Goal: Task Accomplishment & Management: Manage account settings

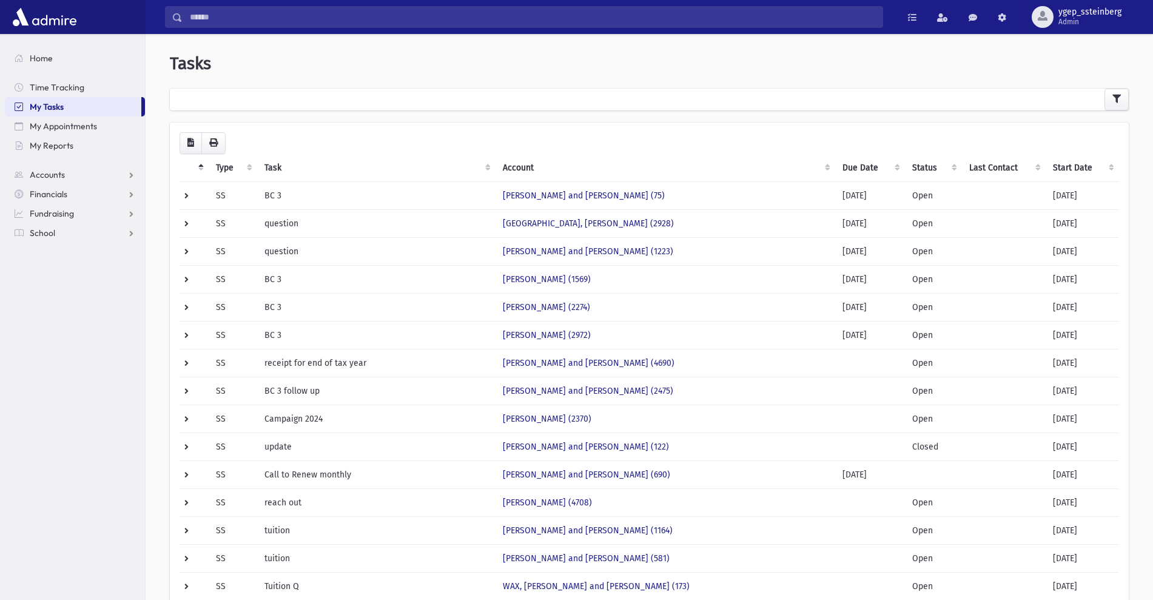
click at [223, 164] on th "Type" at bounding box center [233, 168] width 49 height 28
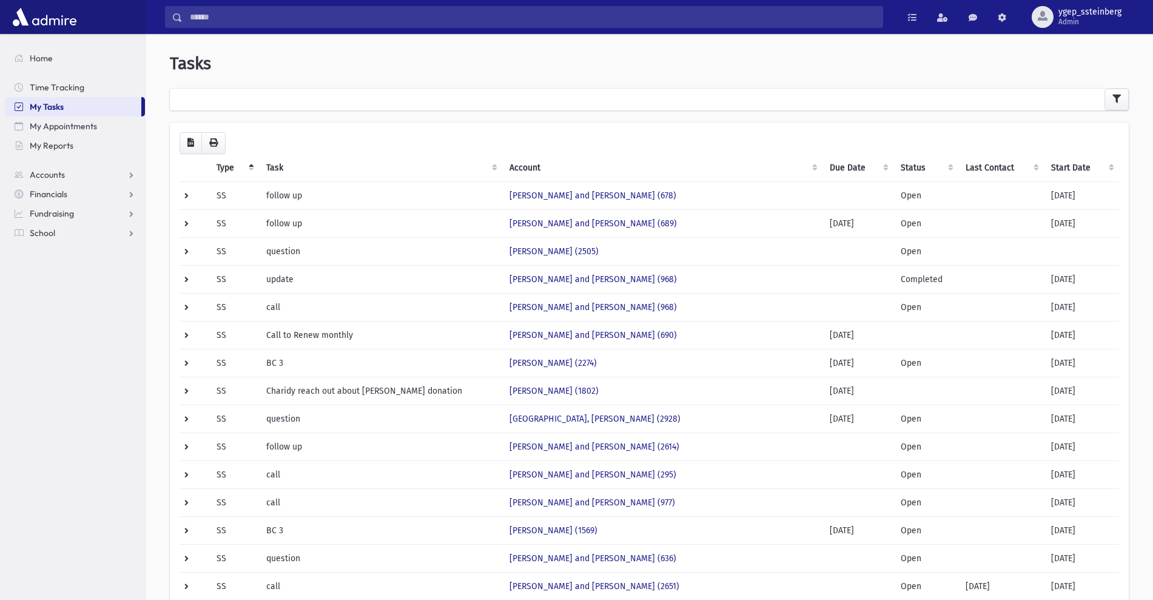
click at [223, 164] on th "Type" at bounding box center [234, 168] width 50 height 28
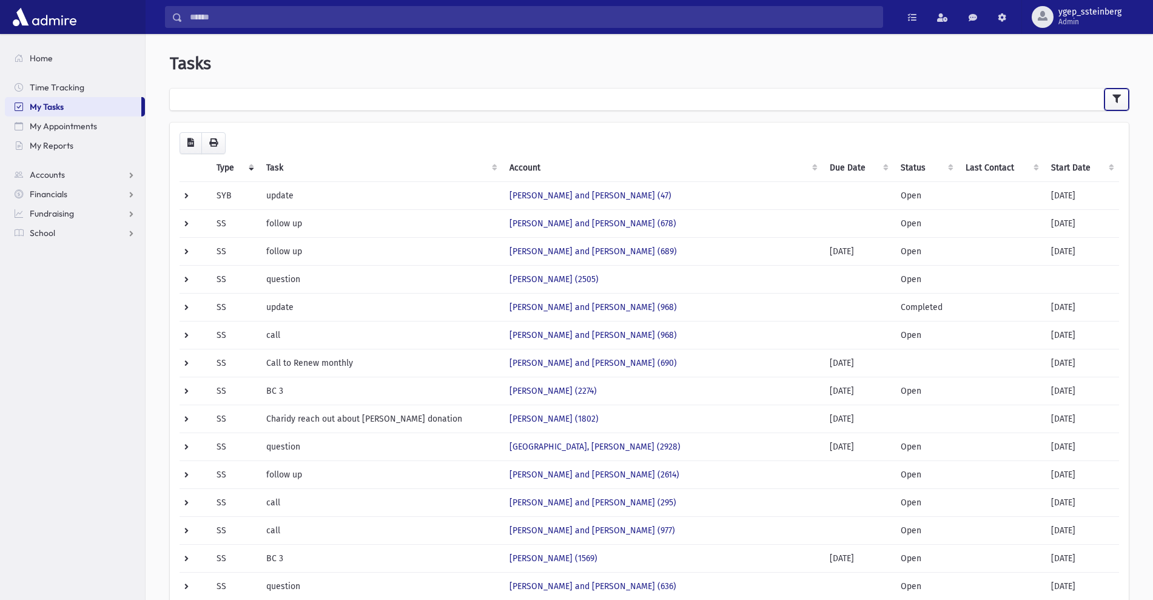
click at [1118, 102] on icon "button" at bounding box center [1116, 99] width 8 height 8
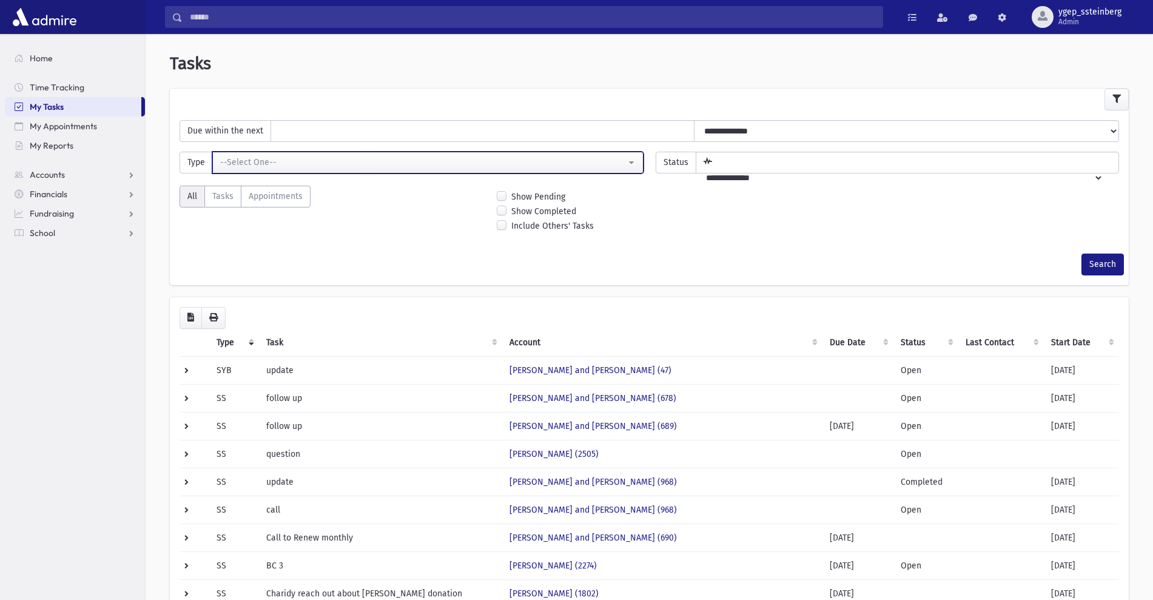
click at [371, 163] on div "--Select One--" at bounding box center [423, 162] width 406 height 13
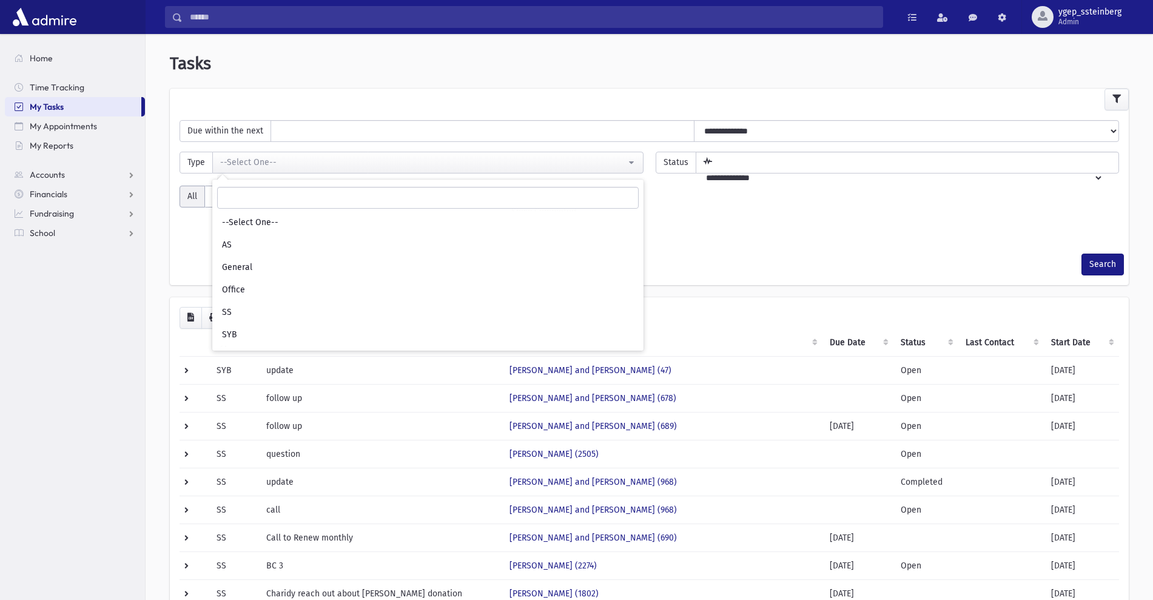
click at [1063, 344] on th "Start Date" at bounding box center [1080, 343] width 75 height 28
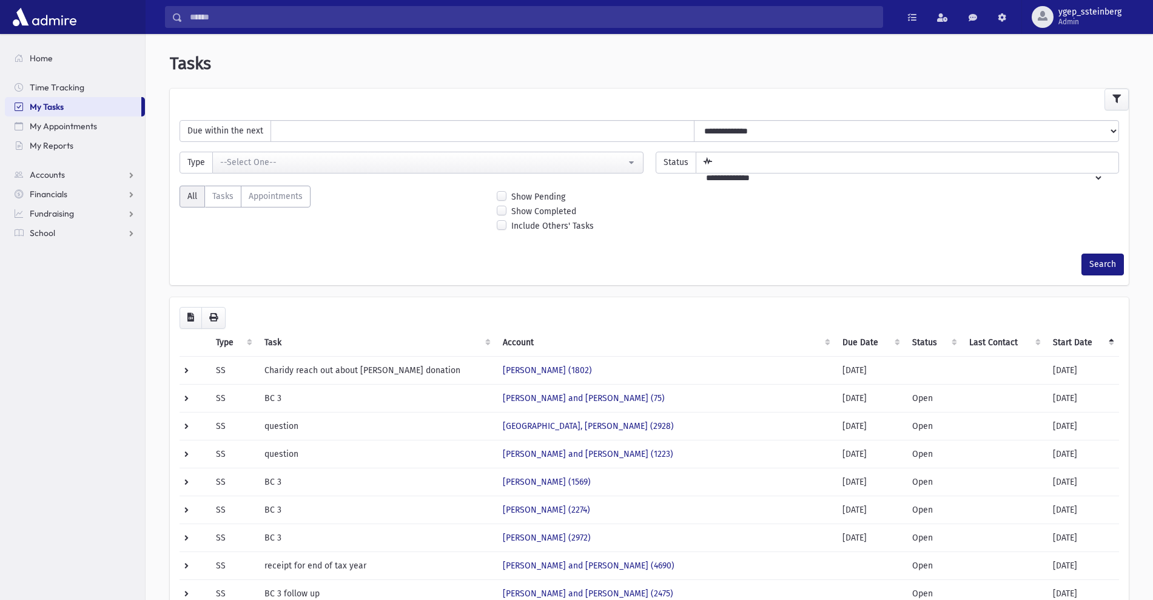
click at [1063, 344] on th "Start Date" at bounding box center [1081, 343] width 73 height 28
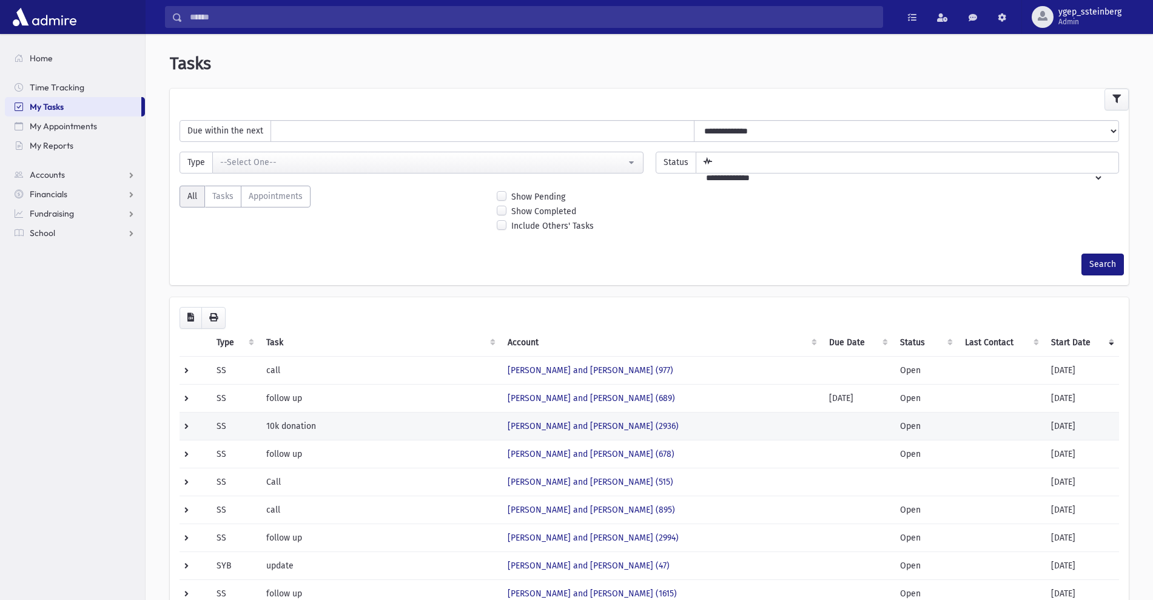
click at [431, 421] on td "10k donation" at bounding box center [379, 426] width 241 height 28
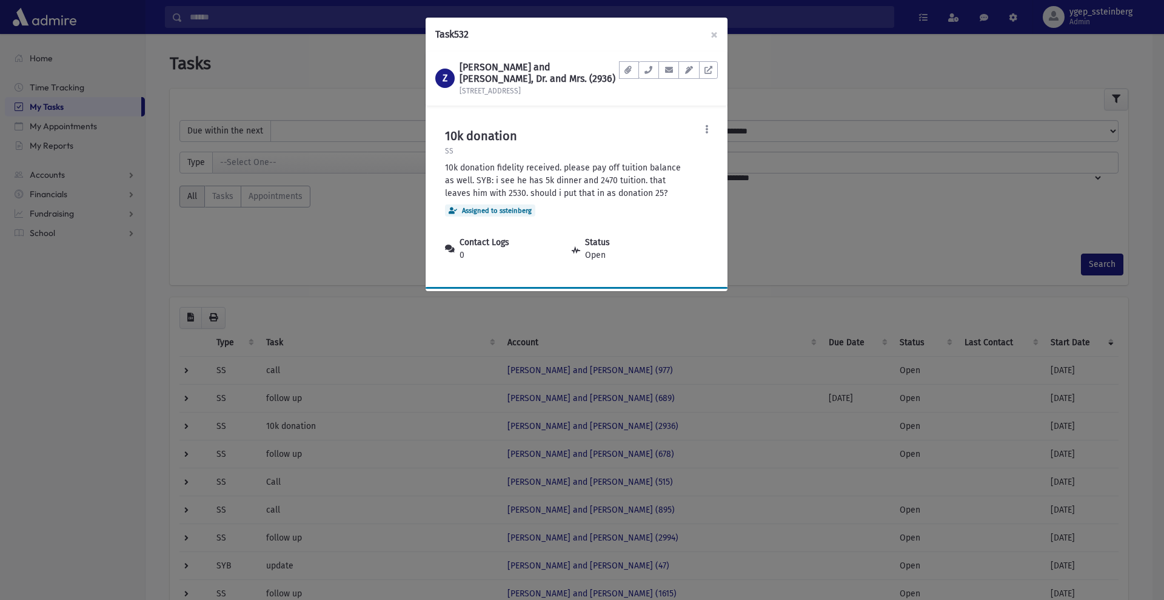
drag, startPoint x: 431, startPoint y: 420, endPoint x: 712, endPoint y: 146, distance: 392.3
click at [712, 146] on div "Task 532 × Z ZYSKIND, Yisroel and Yehudis, Dr. and Mrs. (2936) 3411 Ave L Docum…" at bounding box center [582, 300] width 1164 height 600
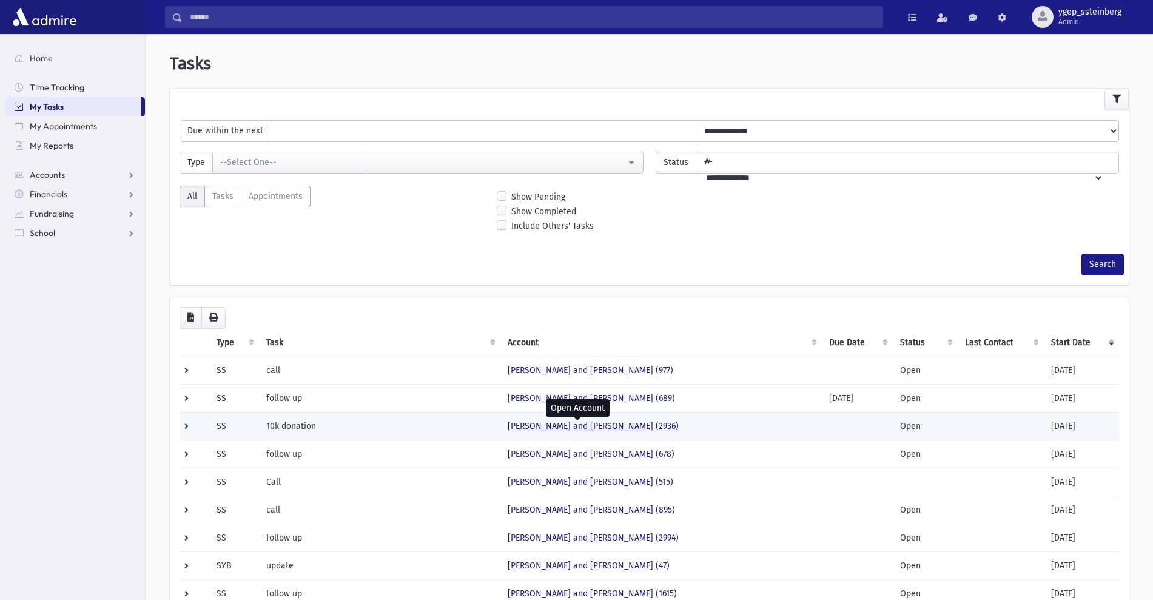
click at [563, 428] on link "ZYSKIND, Yisroel and Yehudis (2936)" at bounding box center [592, 426] width 171 height 10
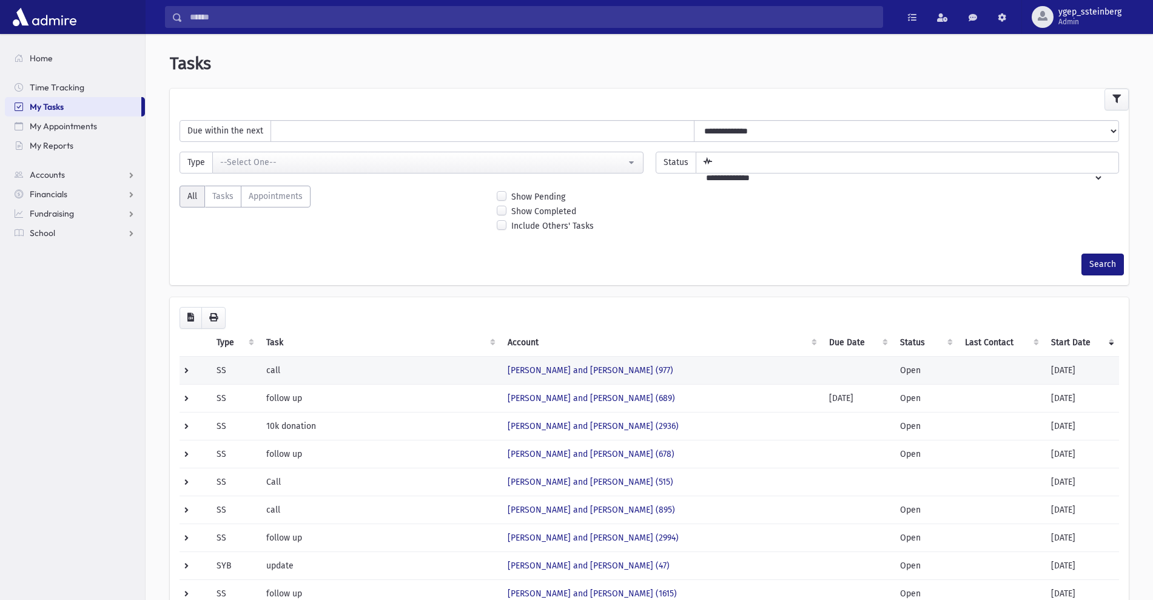
click at [313, 374] on td "call" at bounding box center [379, 370] width 241 height 28
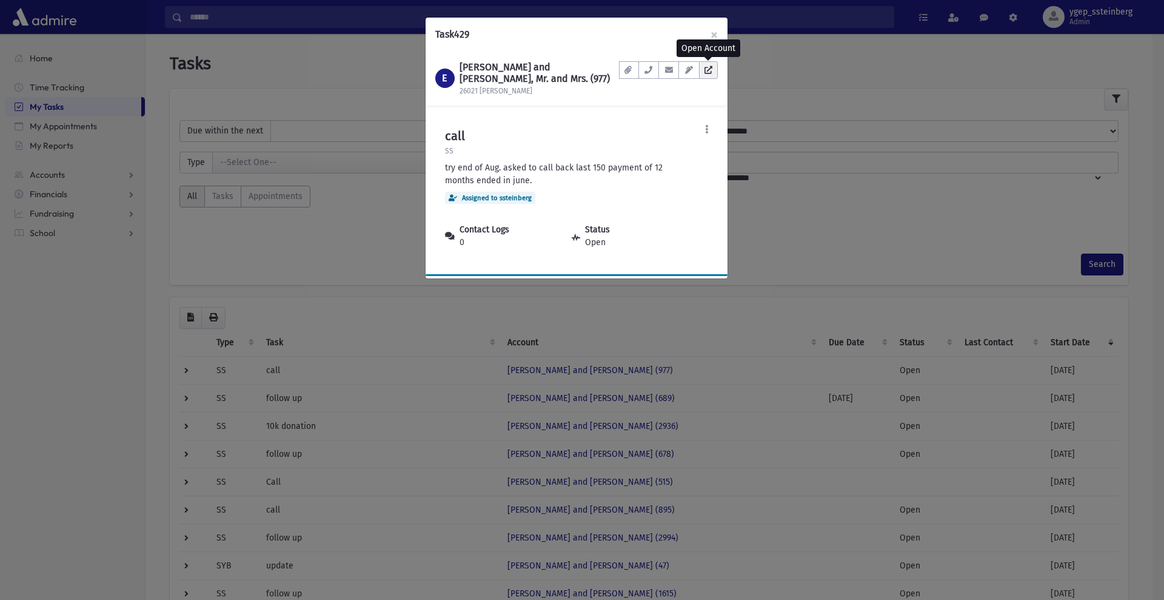
click at [711, 70] on icon at bounding box center [708, 70] width 8 height 8
click at [349, 213] on div "Task 429 × E EISEMANN, Michoel and Sara, Mr. and Mrs. (977) 26021 Marlowe Pl Do…" at bounding box center [582, 300] width 1164 height 600
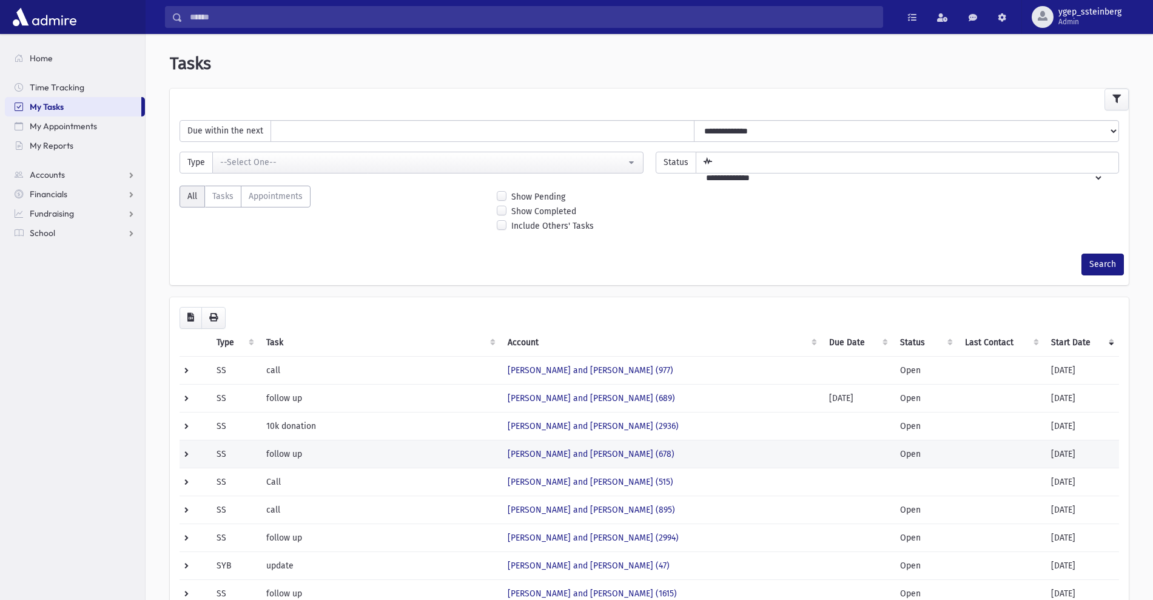
click at [421, 450] on td "follow up" at bounding box center [379, 454] width 241 height 28
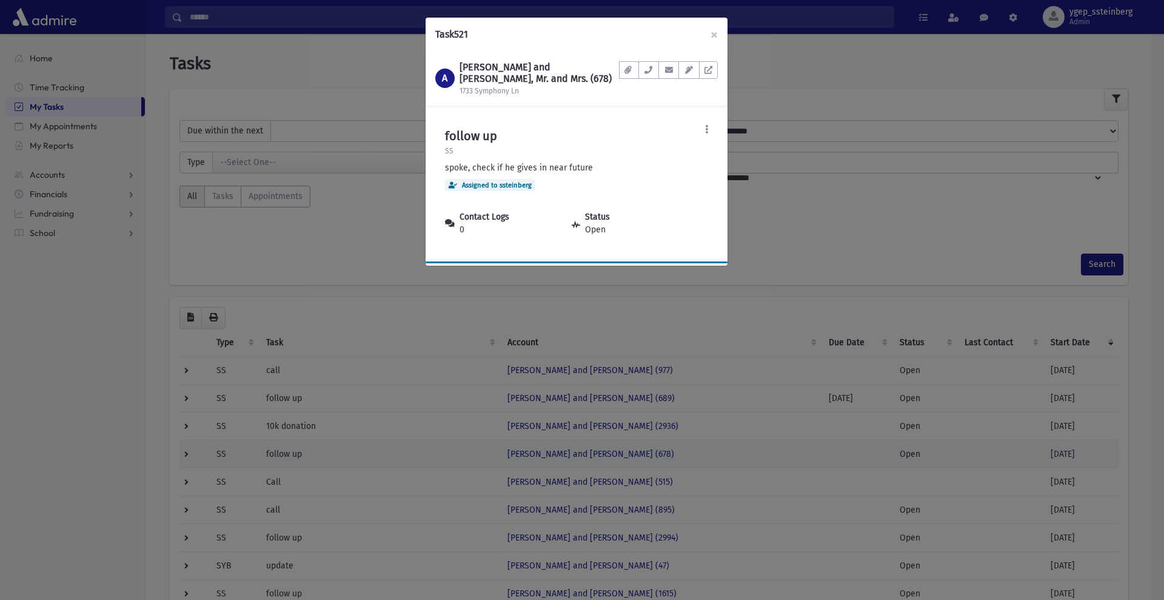
click at [421, 450] on div "Task 521 × A ABRAMCZYK, Naftoli and Chana, Mr. and Mrs. (678) 1733 Symphony Ln …" at bounding box center [582, 300] width 1164 height 600
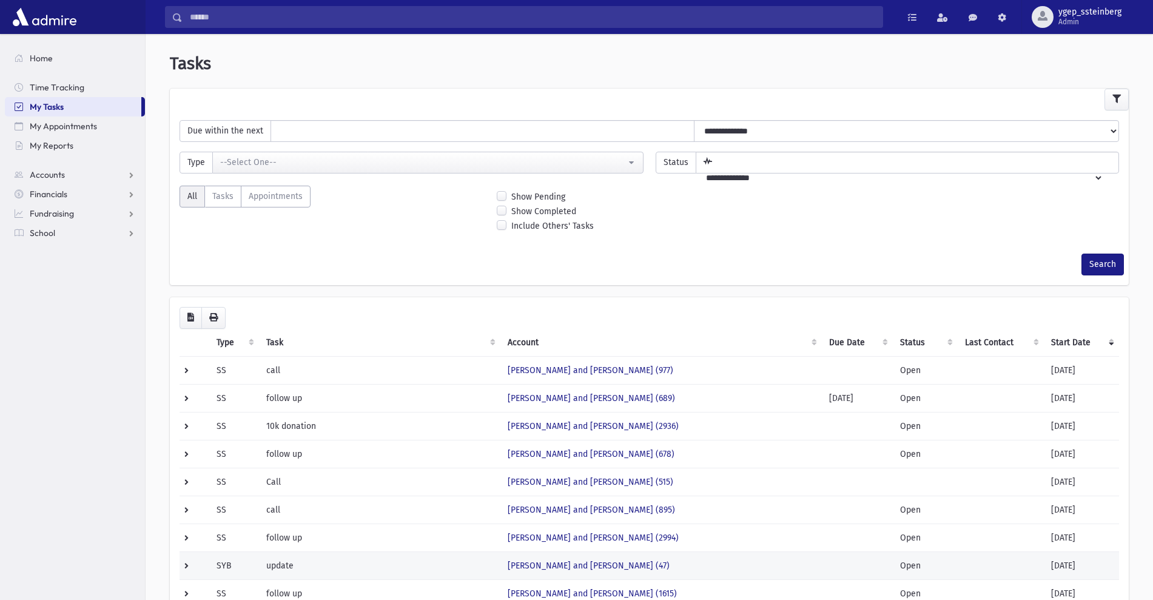
click at [672, 574] on td "PARNES, Chaim and Baila (47)" at bounding box center [660, 565] width 321 height 28
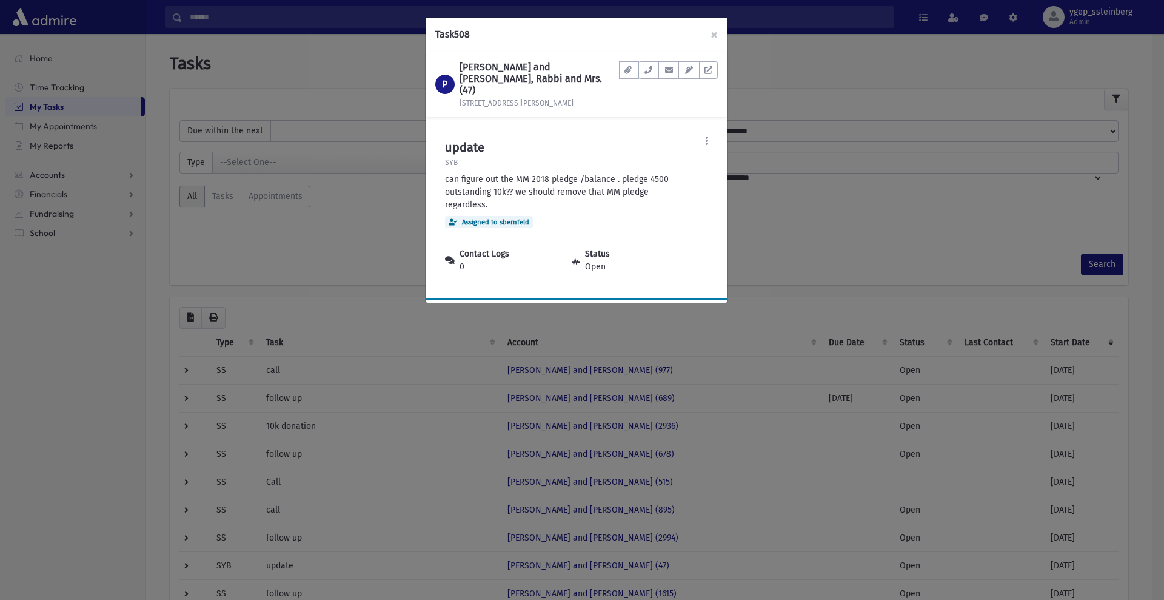
click at [335, 221] on div "Task 508 × P PARNES, Chaim and Baila, Rabbi and Mrs. (47) 202 Glen Ave South Do…" at bounding box center [582, 300] width 1164 height 600
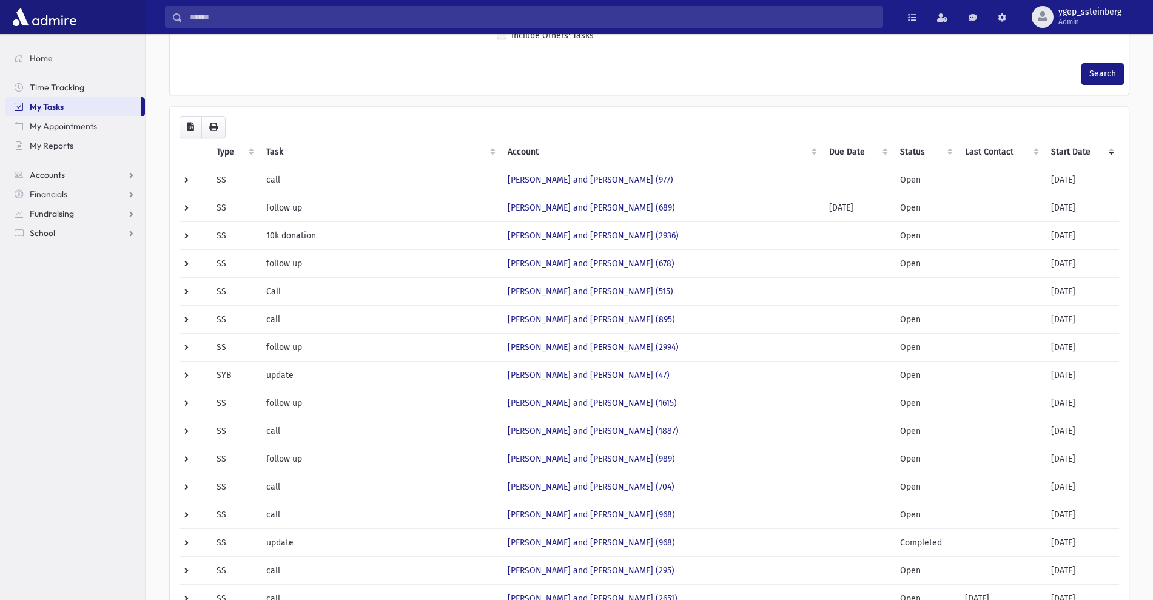
scroll to position [198, 0]
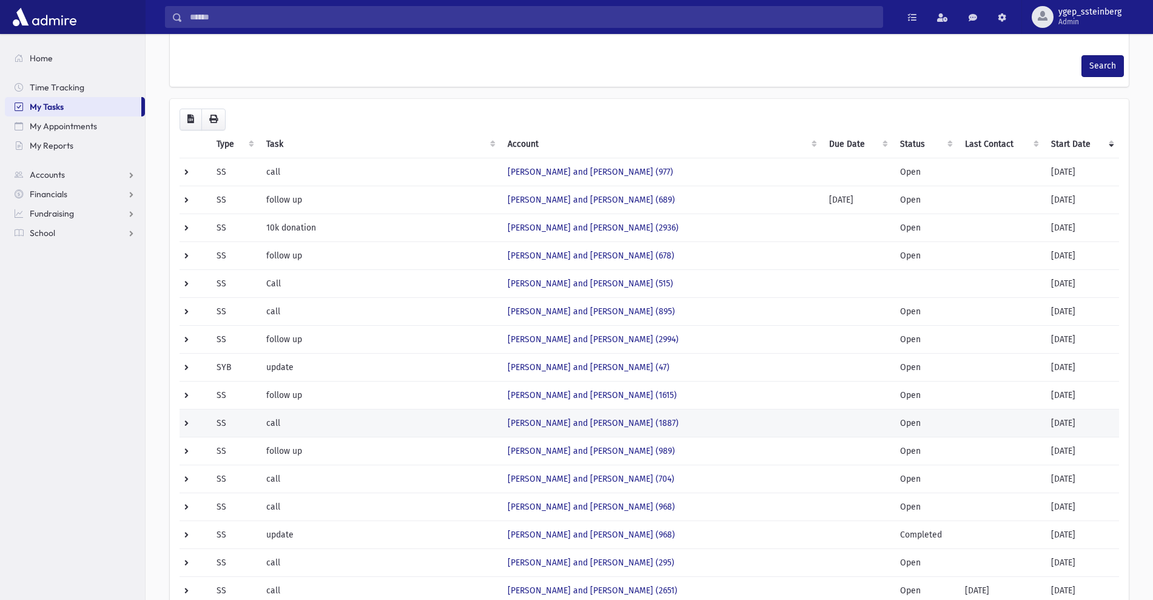
click at [672, 423] on td "WEISS, Eli and Malky (1887)" at bounding box center [660, 423] width 321 height 28
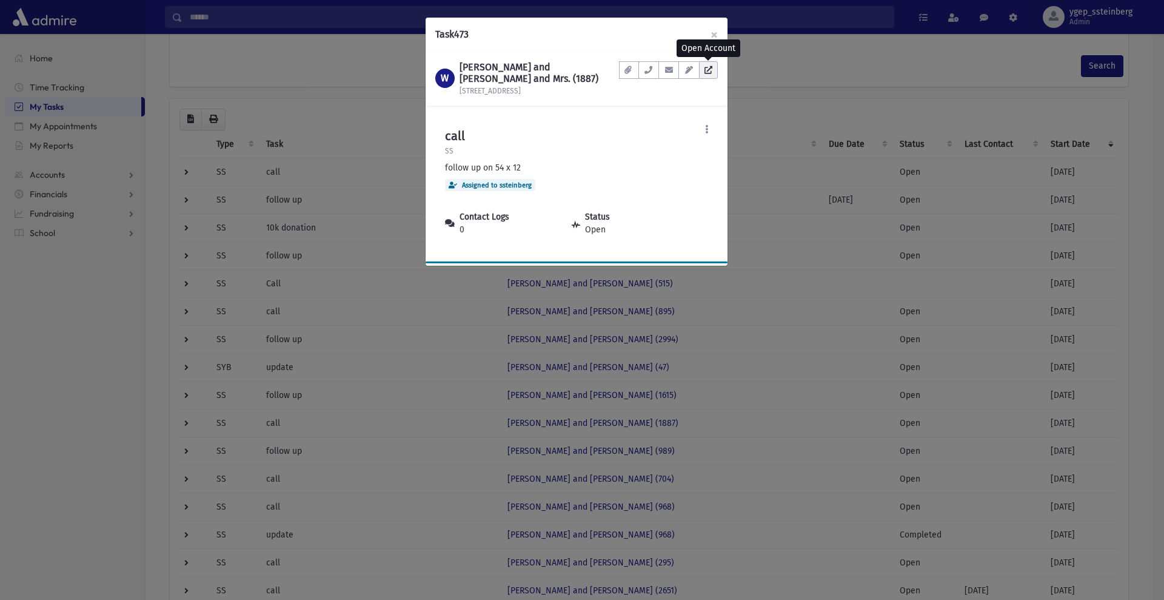
click at [714, 72] on link at bounding box center [708, 70] width 19 height 18
click at [336, 46] on div "Task 473 × W WEISS, Eli and Malky, Rabbi and Mrs. (1887) 474 South Parkway Docu…" at bounding box center [582, 300] width 1164 height 600
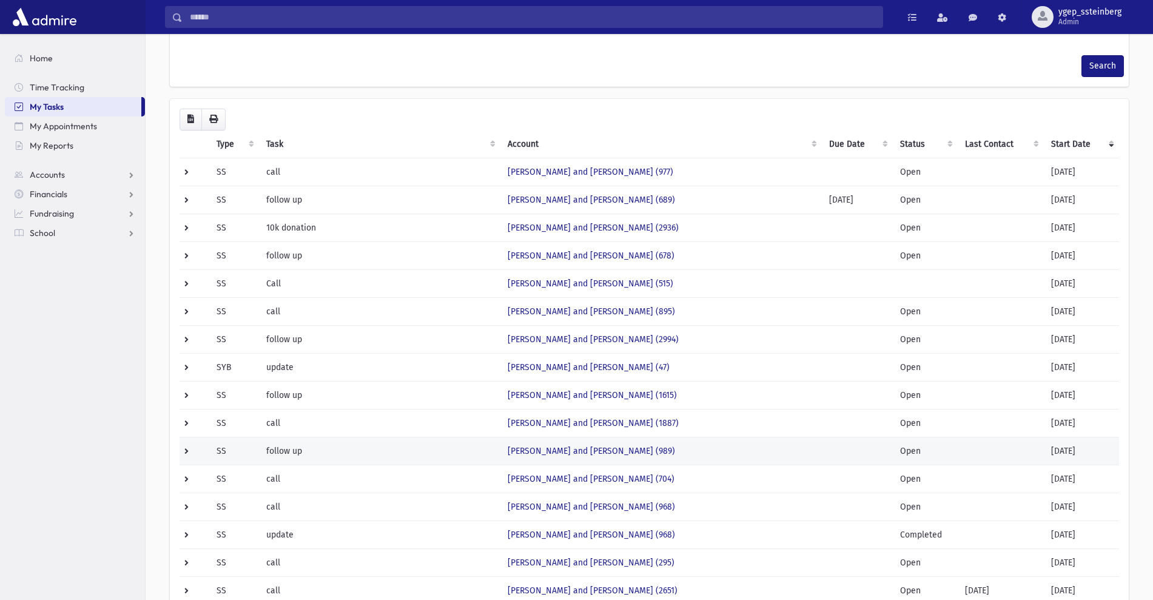
click at [414, 445] on td "follow up" at bounding box center [379, 451] width 241 height 28
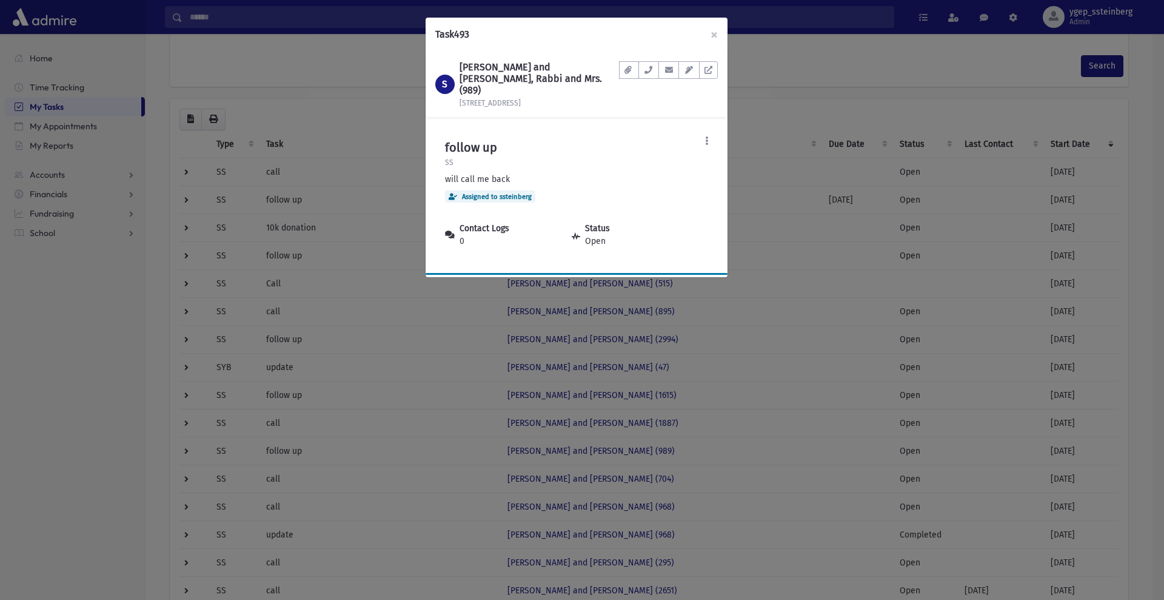
click at [453, 487] on div "Task 493 × S SCHWOB, Aryeh and Reva, Rabbi and Mrs. (989) 2401 Ver Ave Unit 1 D…" at bounding box center [582, 300] width 1164 height 600
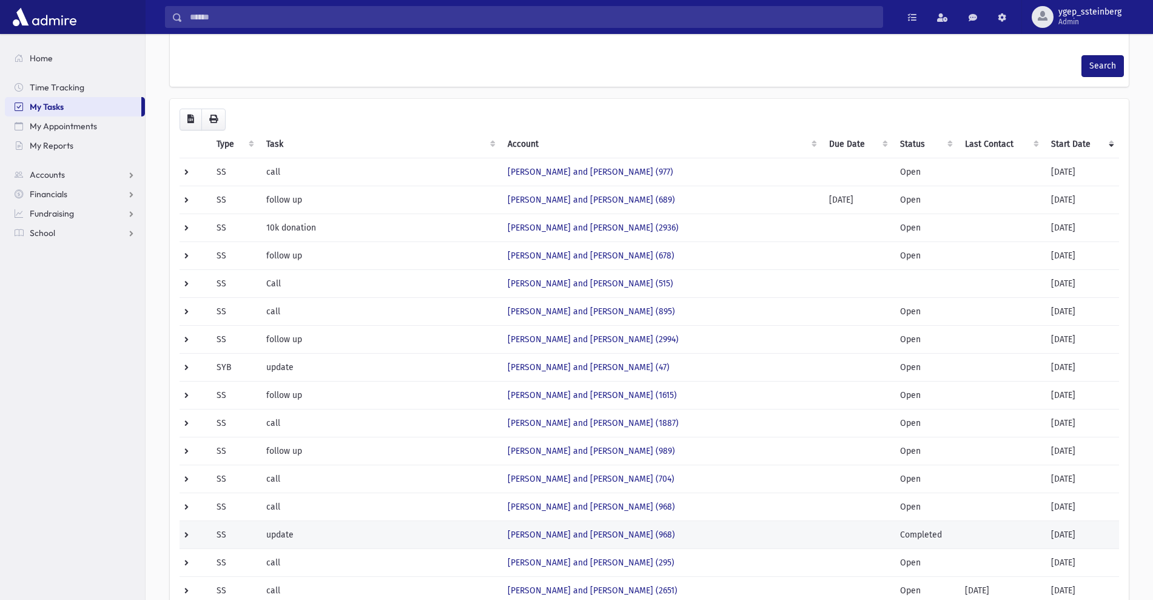
click at [461, 527] on td "update" at bounding box center [379, 534] width 241 height 28
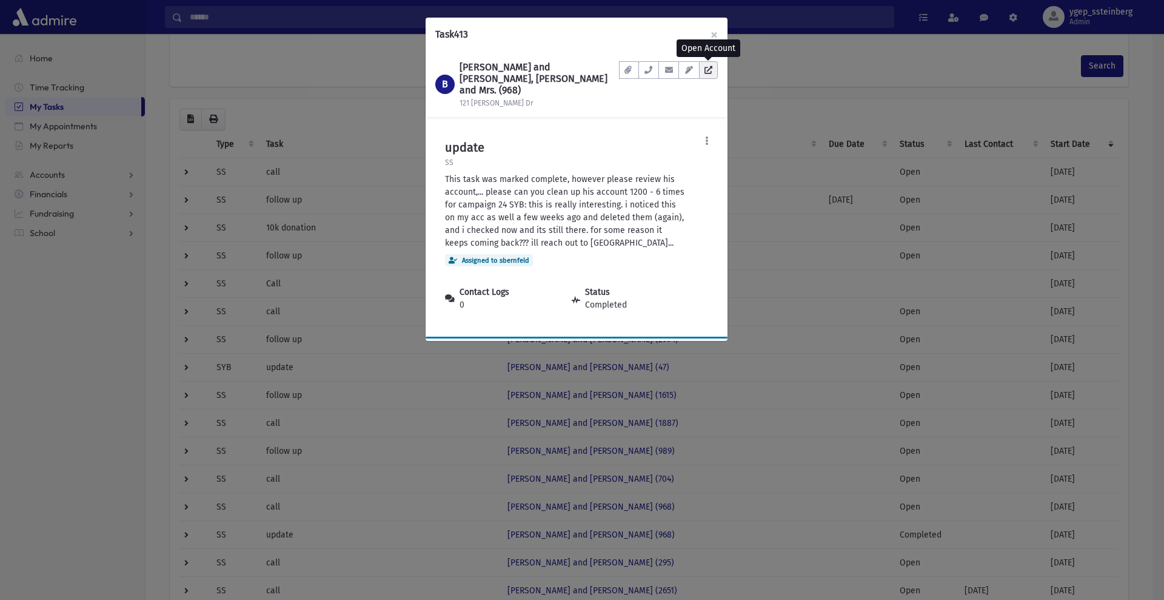
click at [711, 69] on icon at bounding box center [708, 70] width 8 height 8
click at [384, 86] on div "Task 413 × B BERGER, Shlomo and Peri, Rabbi and Mrs. (968) 121 Susan Dr Documen…" at bounding box center [582, 300] width 1164 height 600
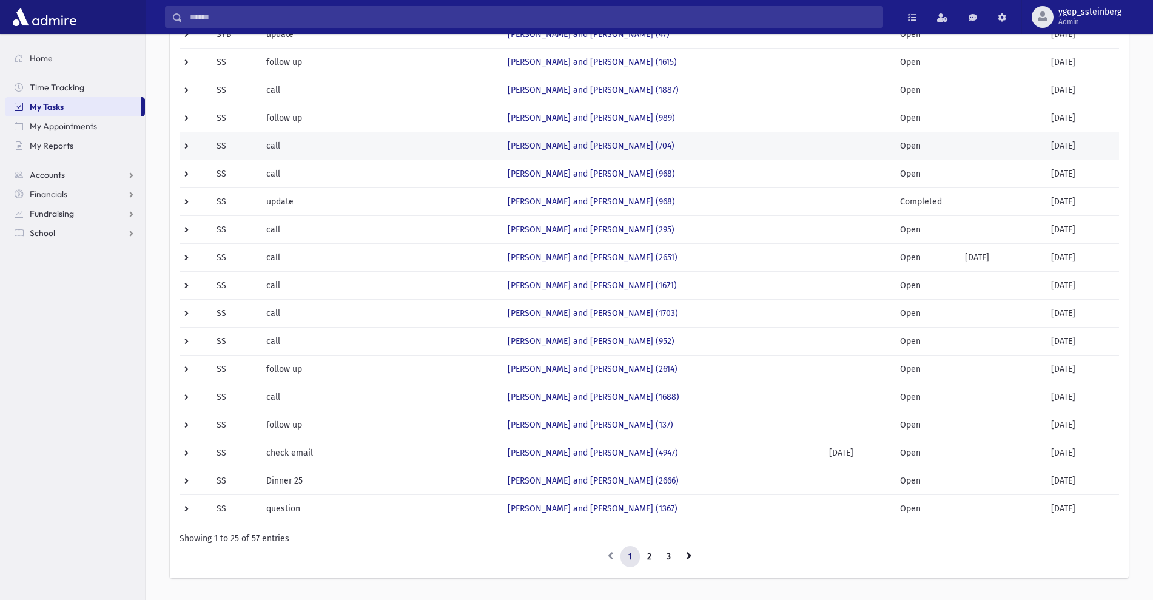
scroll to position [536, 0]
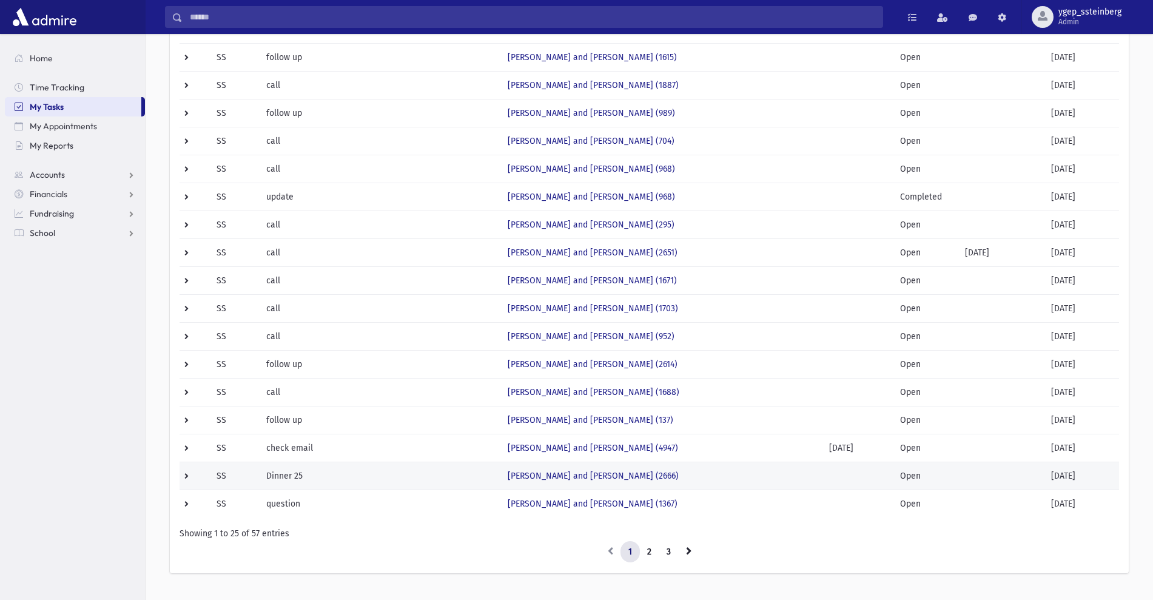
click at [647, 487] on td "[PERSON_NAME] and [PERSON_NAME] (2666)" at bounding box center [660, 475] width 321 height 28
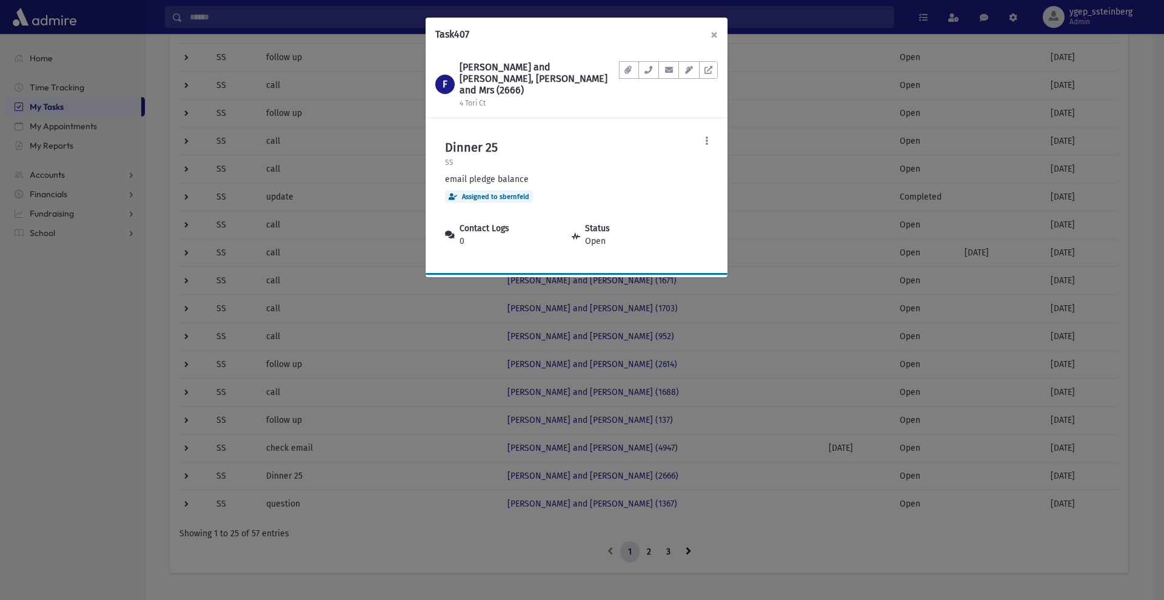
click at [720, 49] on button "×" at bounding box center [714, 35] width 27 height 34
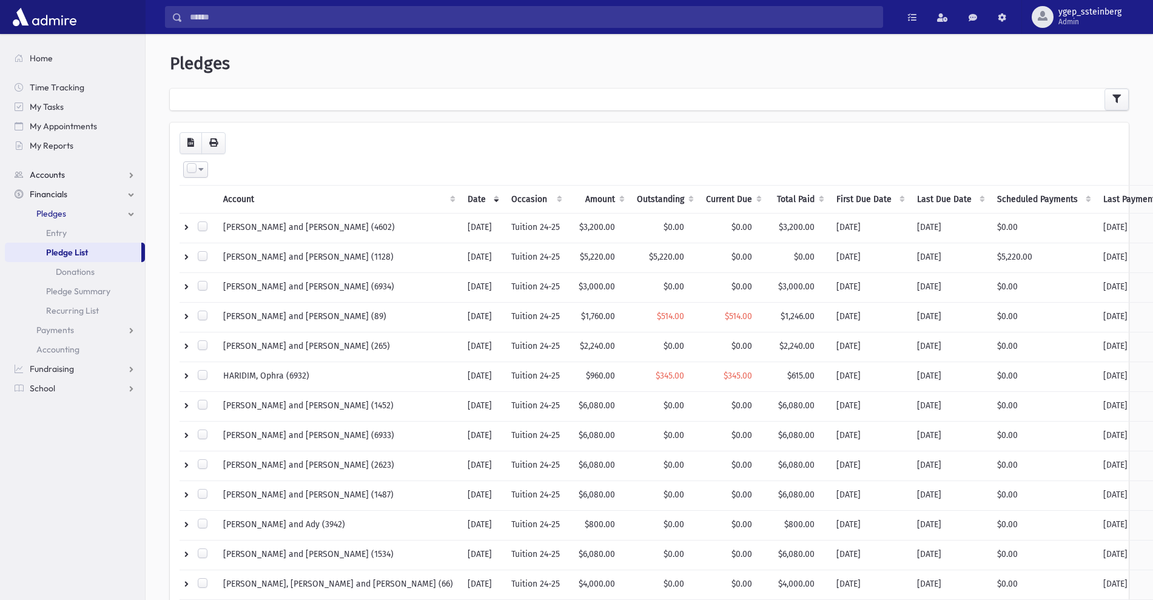
click at [65, 175] on link "Accounts" at bounding box center [75, 174] width 140 height 19
click at [66, 198] on span "Account List" at bounding box center [59, 194] width 47 height 11
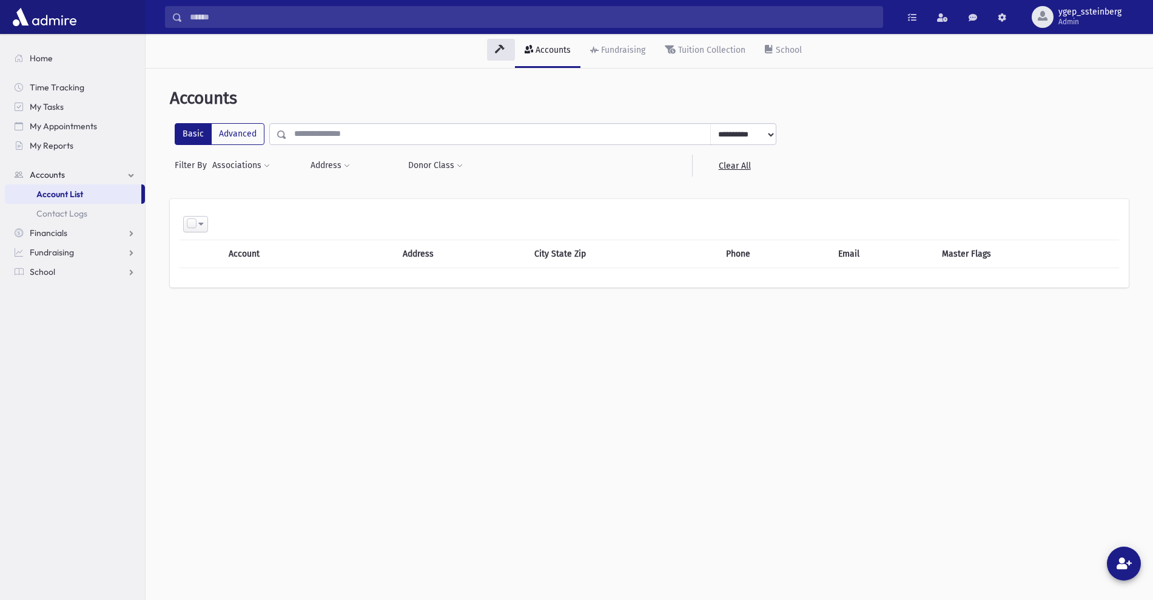
click at [316, 133] on input "text" at bounding box center [499, 134] width 424 height 22
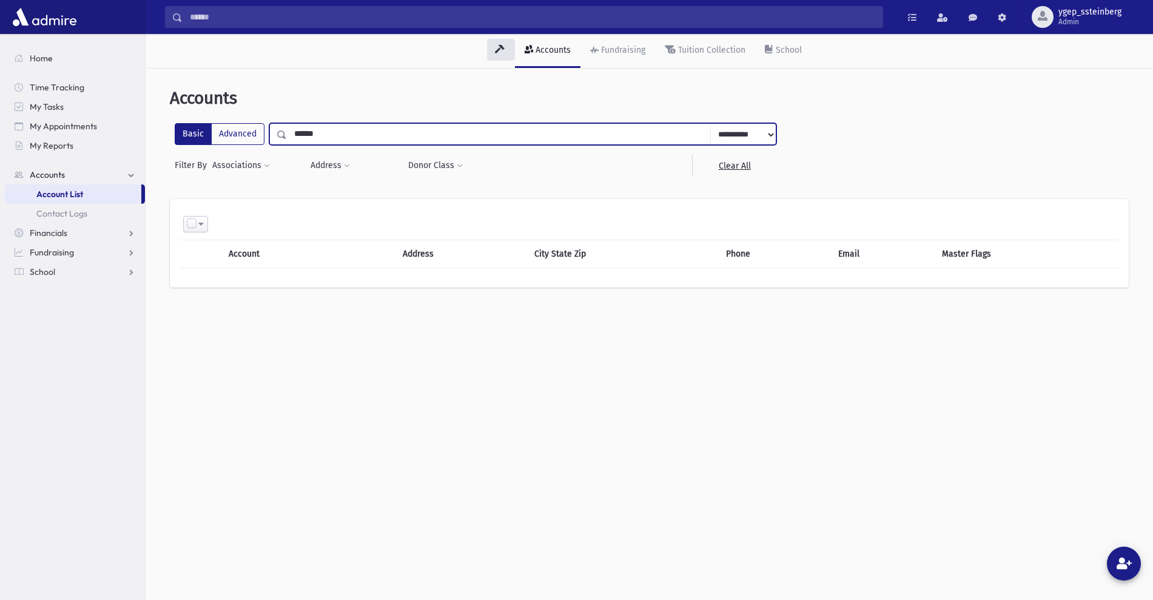
type input "*******"
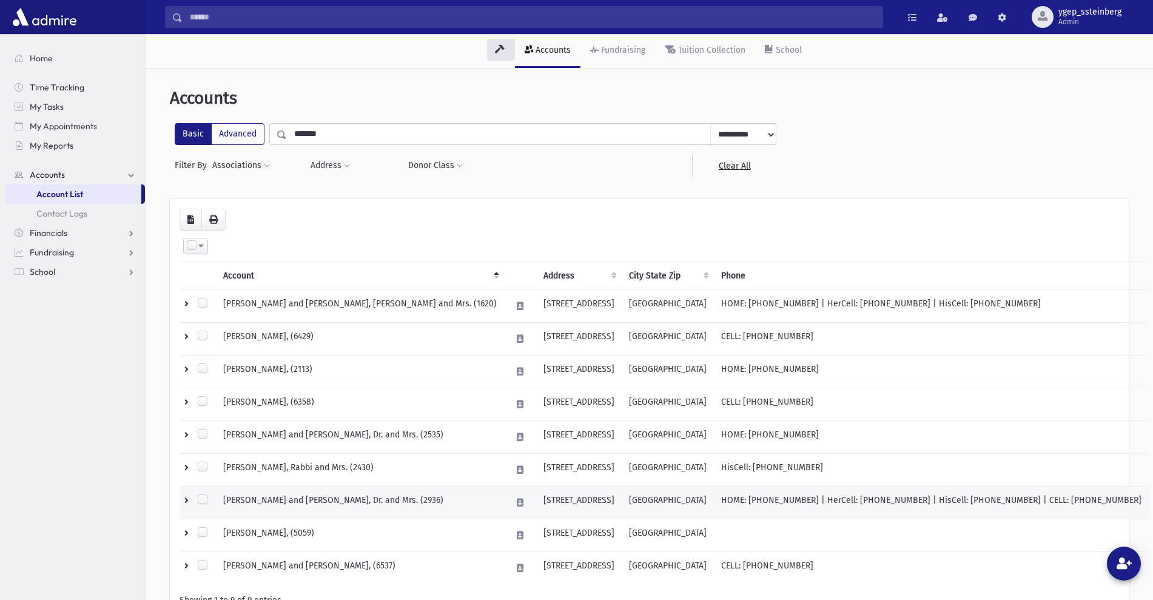
click at [315, 498] on td "ZYSKIND, Yisroel and Yehudis, Dr. and Mrs. (2936)" at bounding box center [360, 502] width 288 height 33
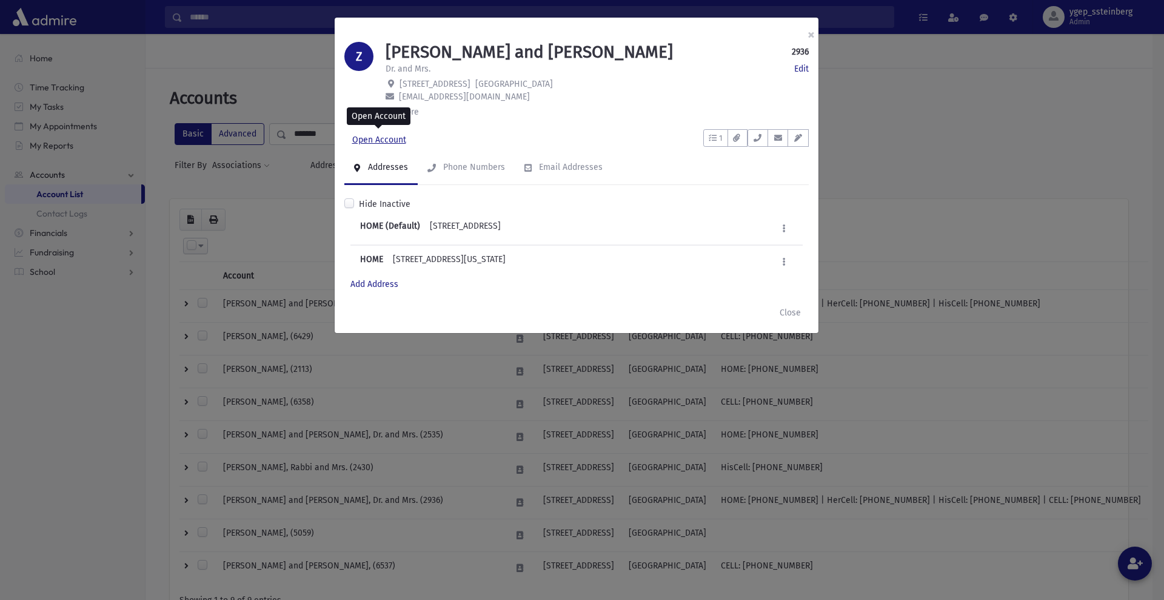
click at [383, 144] on link "Open Account" at bounding box center [379, 140] width 70 height 22
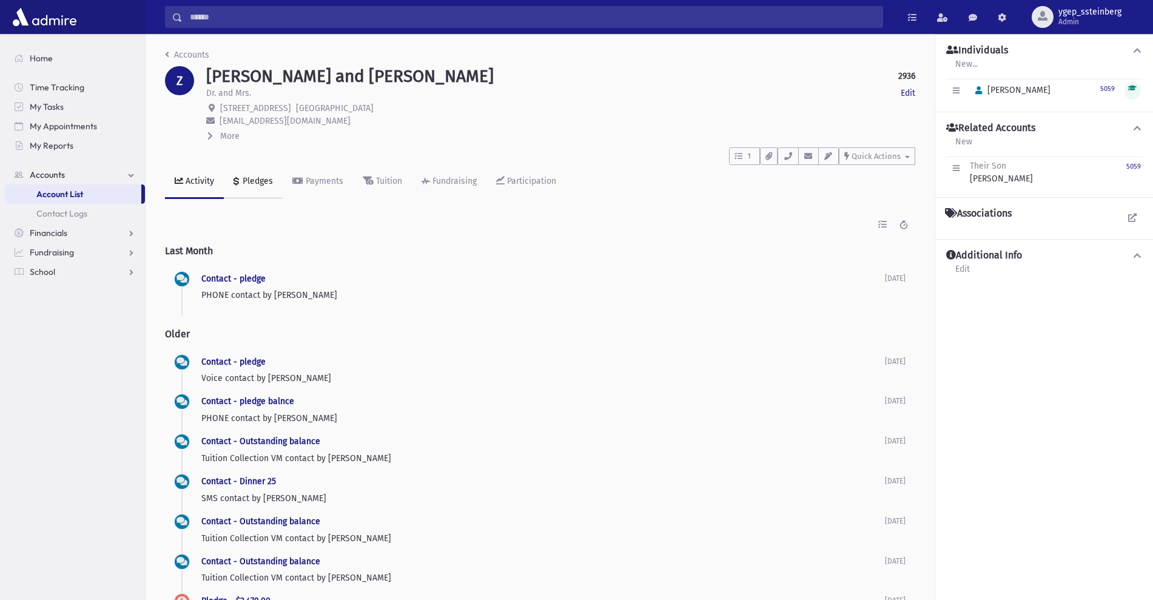
click at [257, 176] on div "Pledges" at bounding box center [256, 181] width 33 height 10
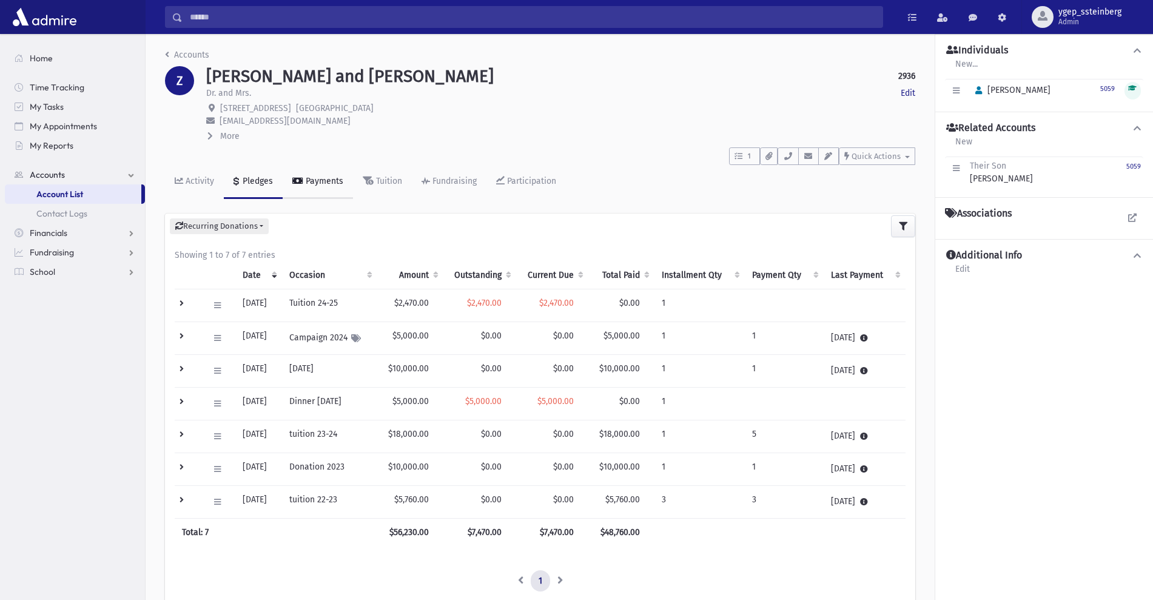
click at [320, 176] on div "Payments" at bounding box center [323, 181] width 40 height 10
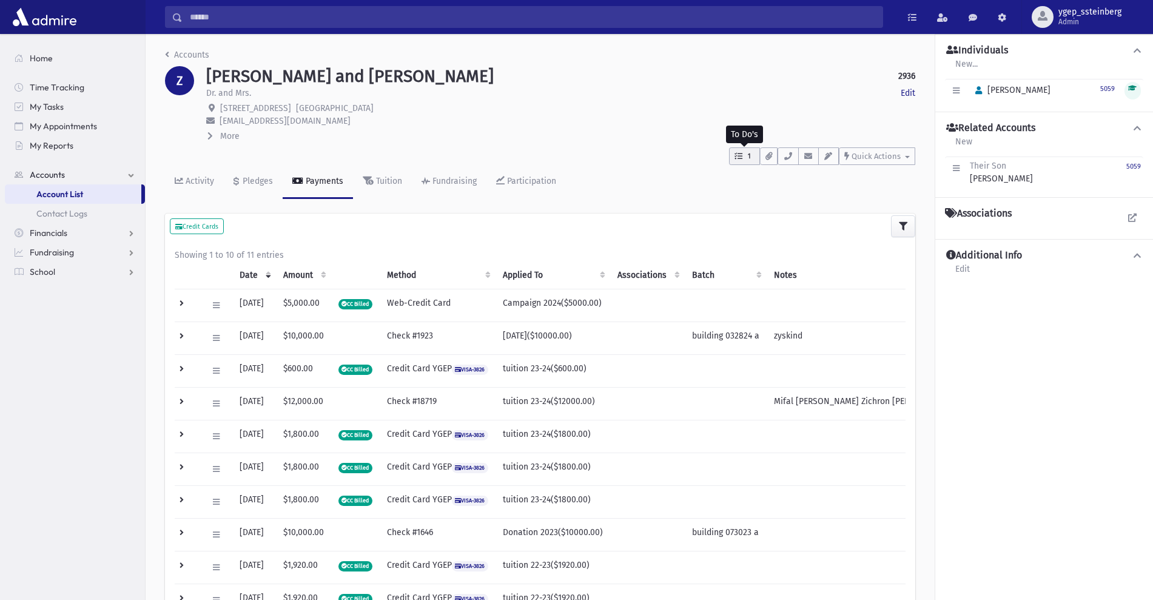
click at [740, 154] on icon "button" at bounding box center [738, 156] width 8 height 8
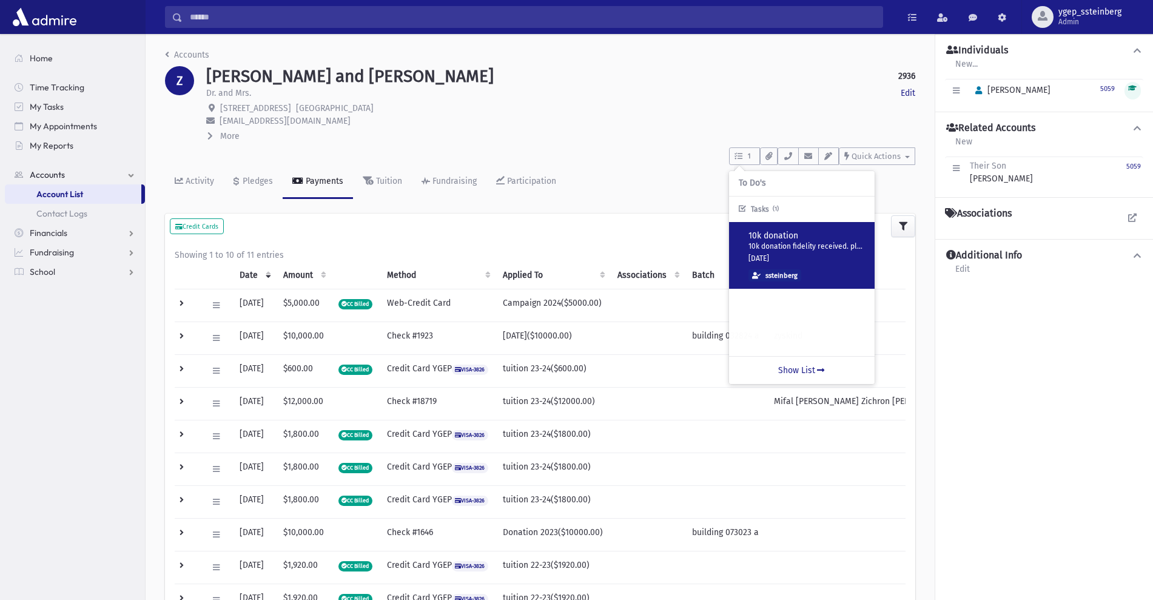
click at [817, 256] on div "10k donation 10k donation fidelity received. please pay off tuition balance as …" at bounding box center [801, 256] width 126 height 52
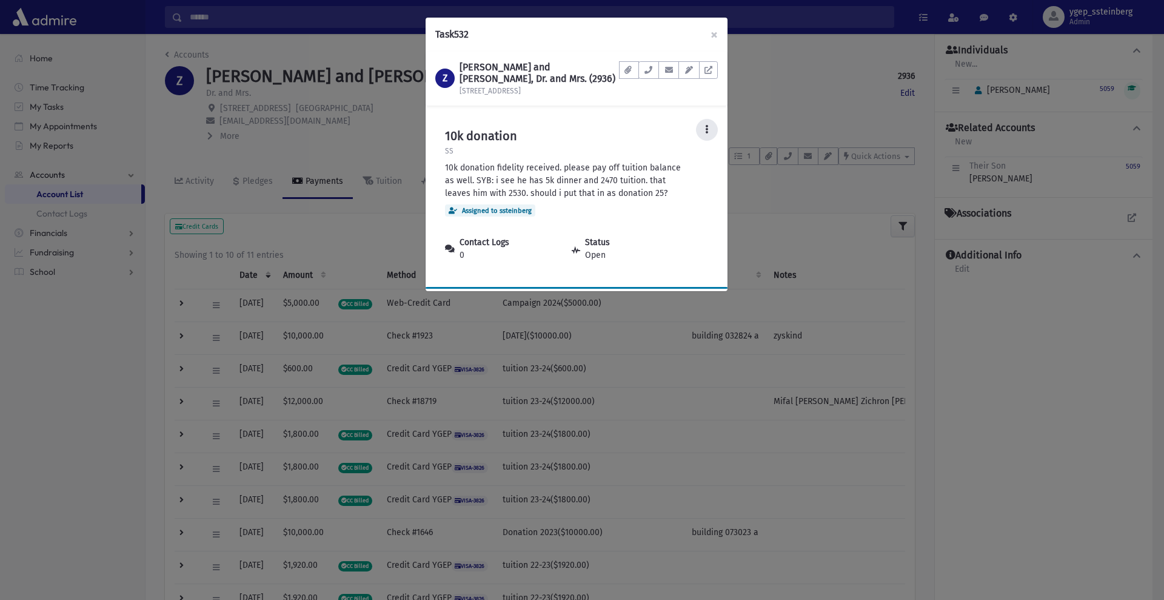
click at [700, 130] on button at bounding box center [707, 130] width 22 height 22
click at [664, 162] on link "Edit" at bounding box center [669, 163] width 97 height 22
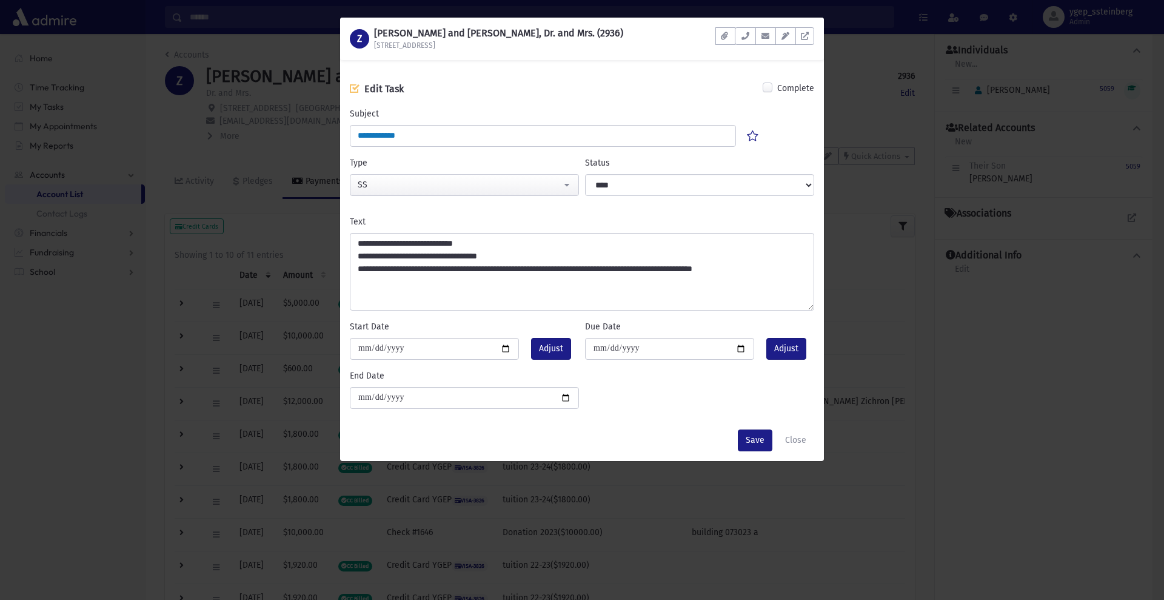
drag, startPoint x: 811, startPoint y: 276, endPoint x: 807, endPoint y: 307, distance: 31.1
click at [807, 307] on textarea "**********" at bounding box center [582, 272] width 464 height 78
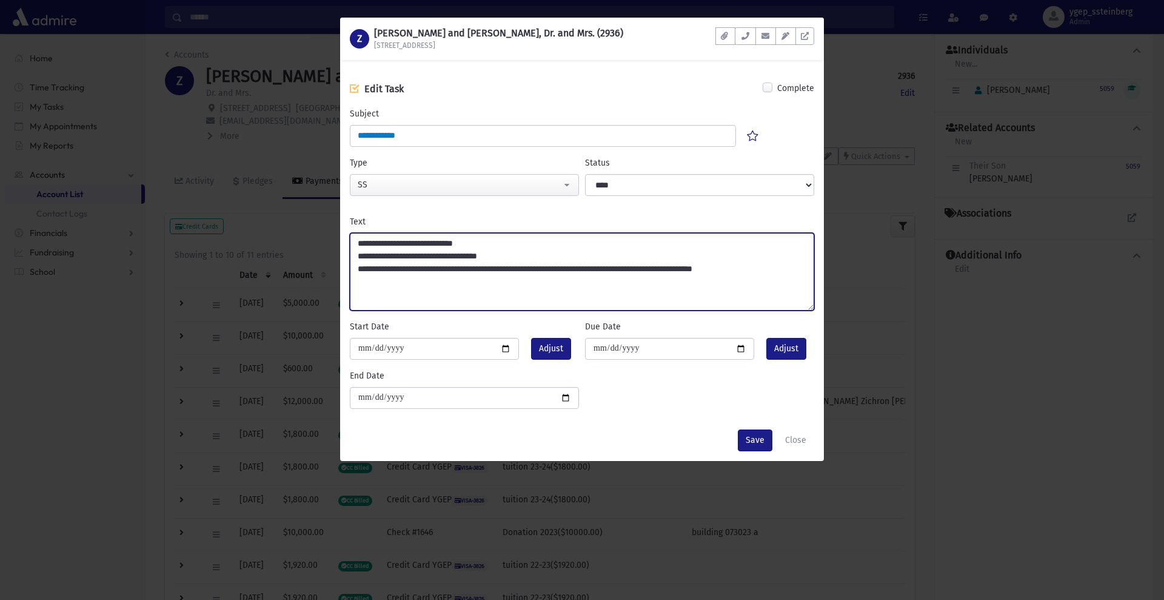
click at [782, 270] on textarea "**********" at bounding box center [582, 272] width 464 height 78
type textarea "**********"
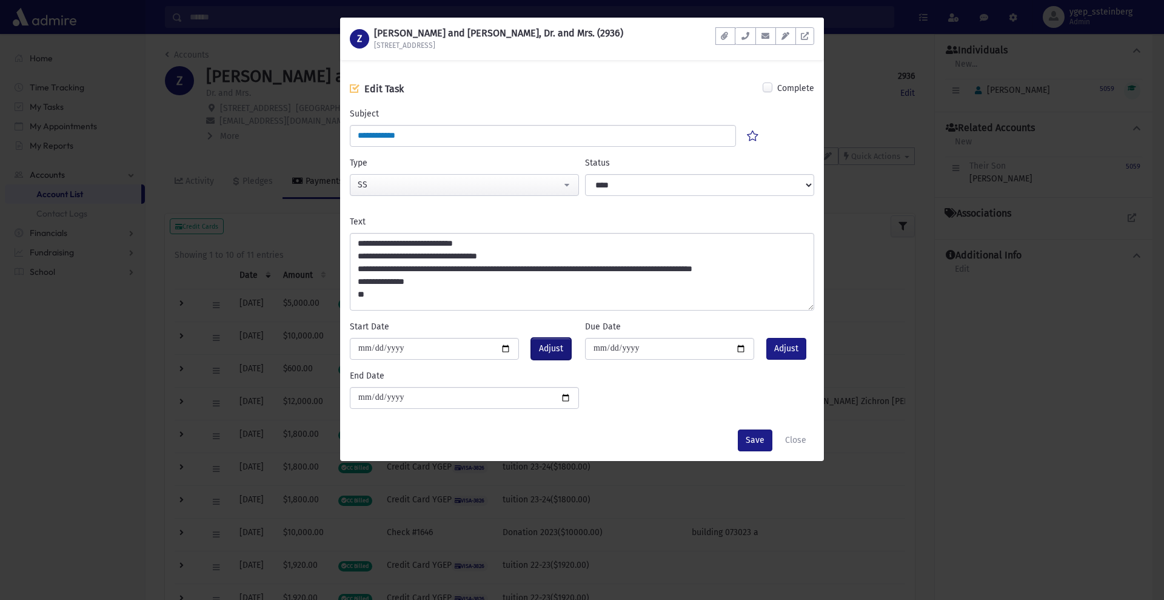
click at [546, 346] on span "Adjust" at bounding box center [551, 348] width 24 height 13
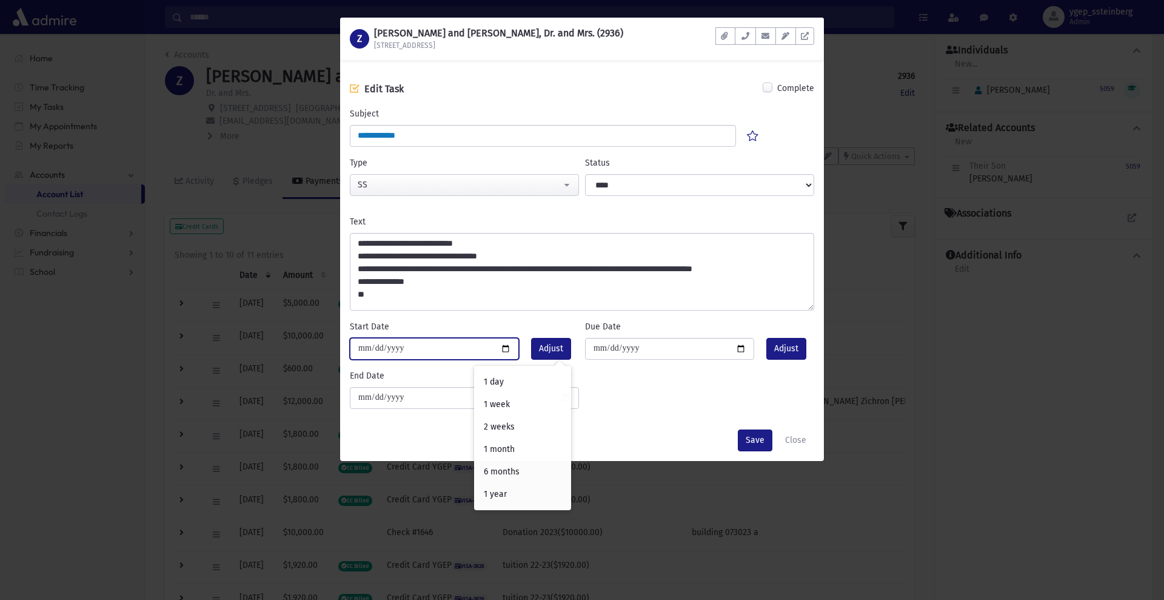
click at [504, 348] on input "**********" at bounding box center [434, 349] width 169 height 22
type input "**********"
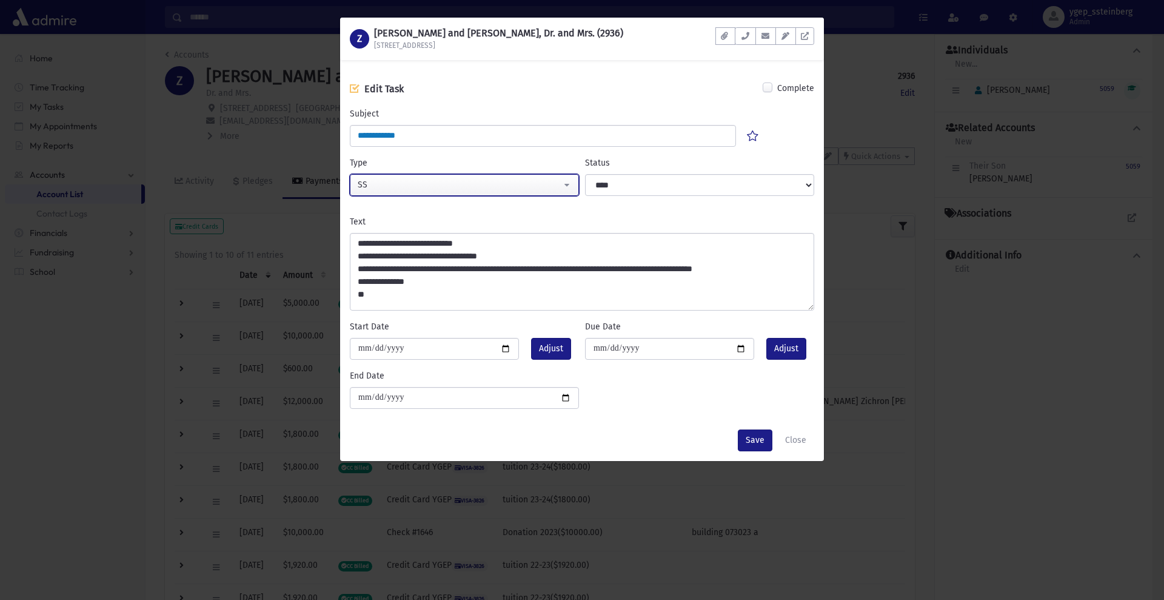
click at [552, 180] on div "SS" at bounding box center [460, 184] width 204 height 13
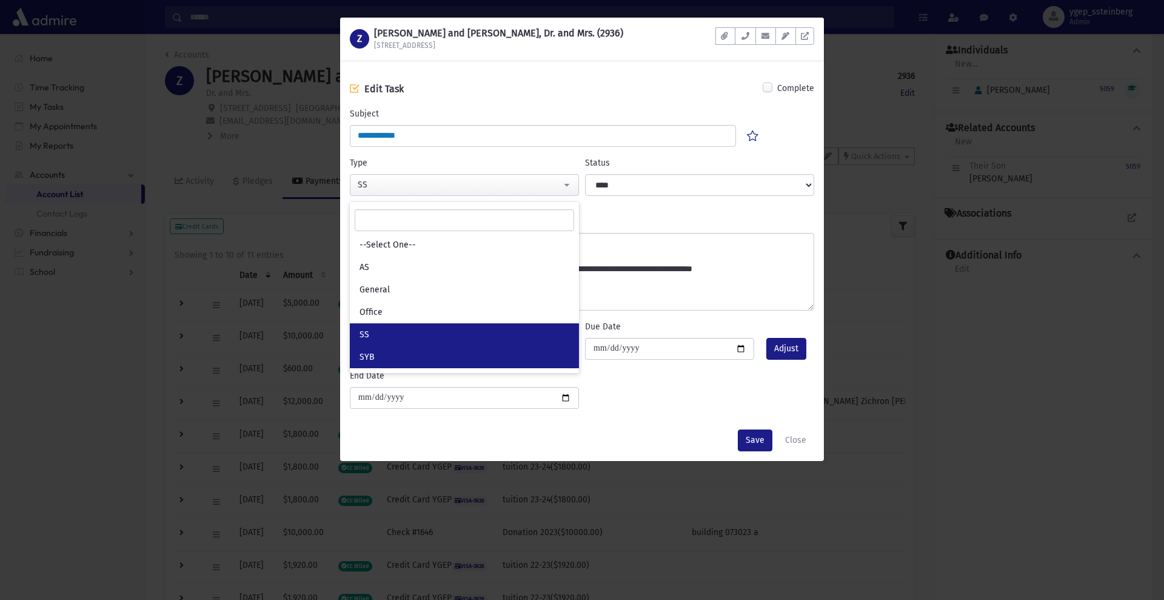
click at [419, 361] on link "SYB" at bounding box center [464, 357] width 229 height 22
select select "*"
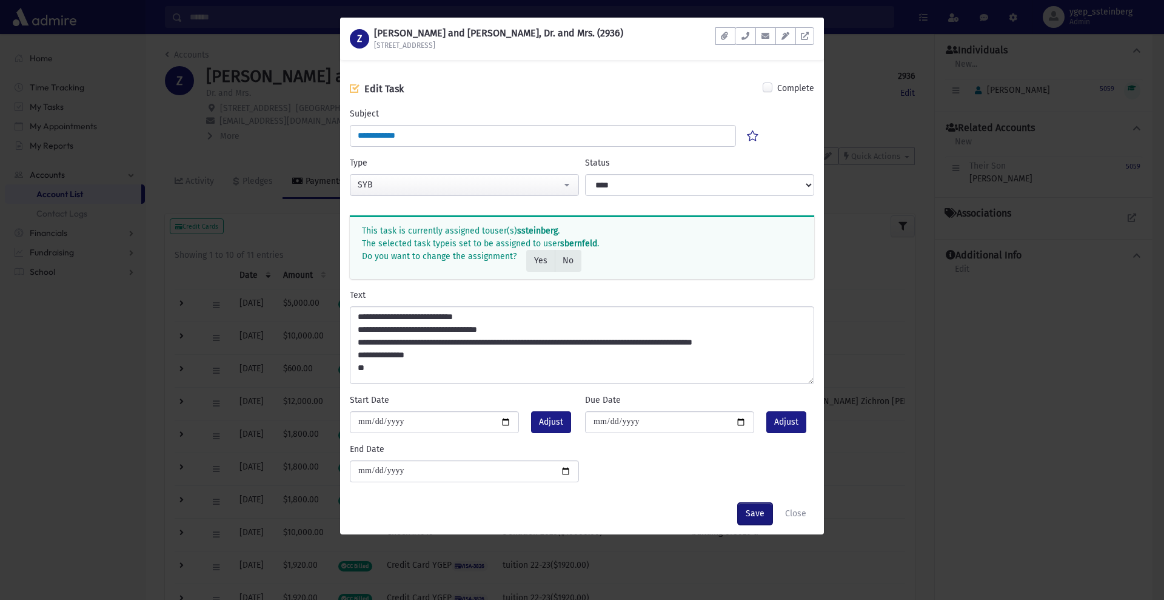
click at [755, 509] on button "Save" at bounding box center [755, 514] width 35 height 22
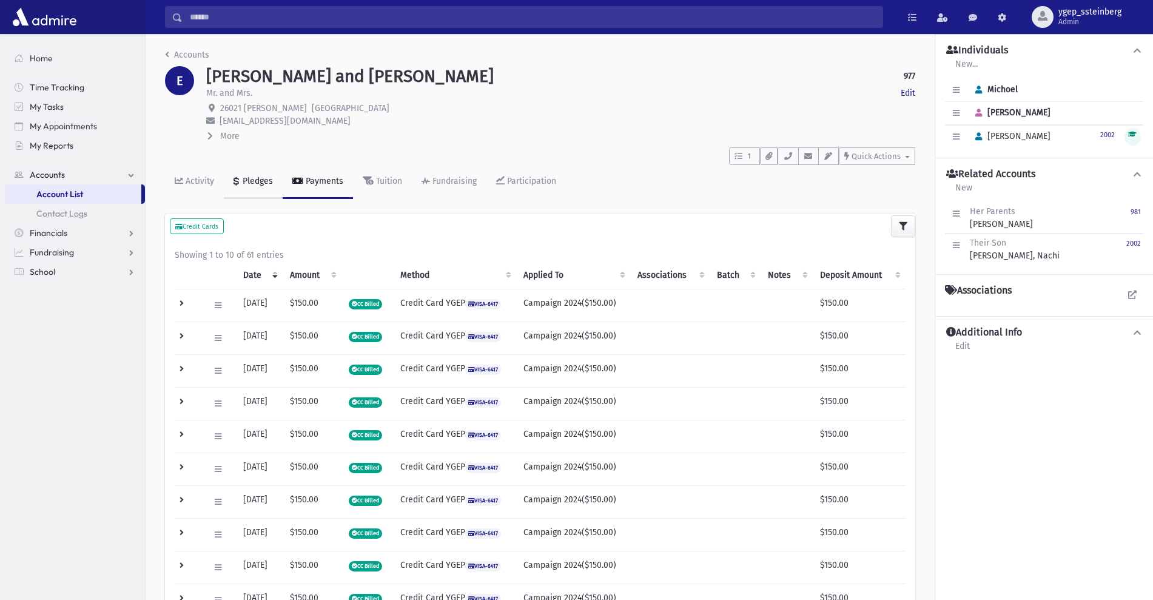
click at [258, 176] on div "Pledges" at bounding box center [256, 181] width 33 height 10
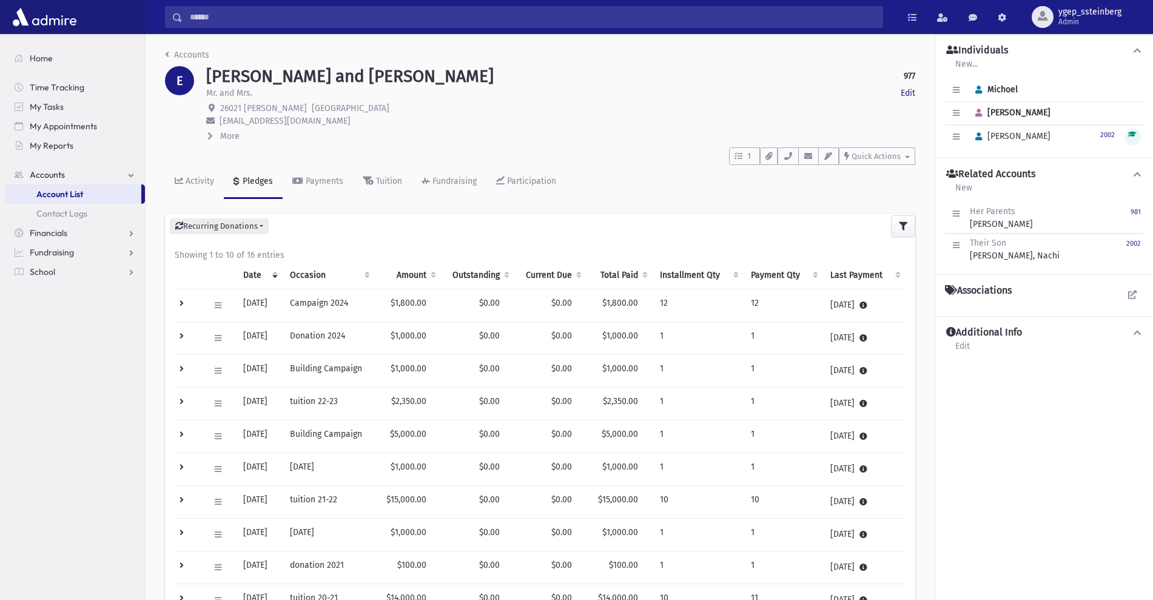
click at [258, 176] on div "Pledges" at bounding box center [256, 181] width 33 height 10
click at [201, 179] on div "Activity" at bounding box center [198, 181] width 31 height 10
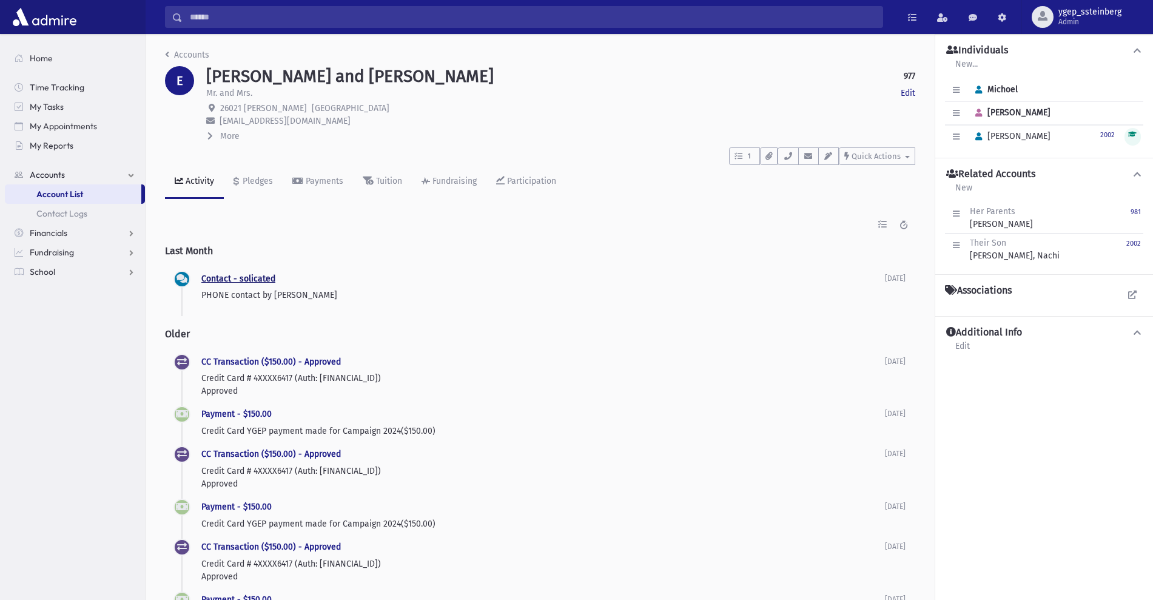
click at [244, 275] on link "Contact - solicated" at bounding box center [238, 278] width 74 height 10
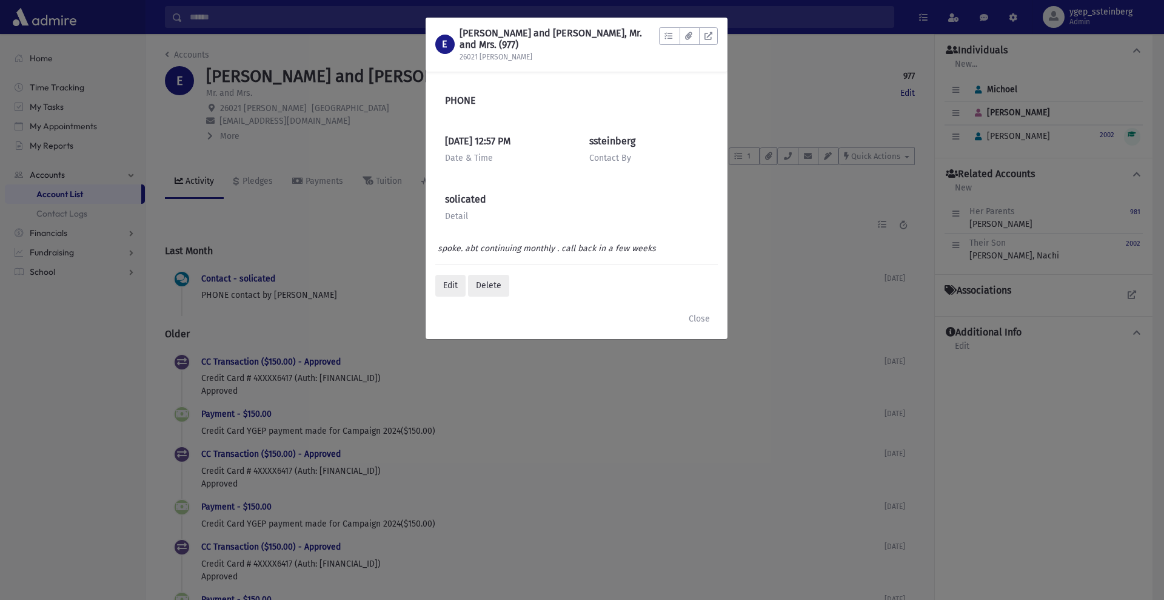
click at [261, 176] on div "E EISEMANN, Michoel and Sara, Mr. and Mrs. (977) 26021 Marlowe Pl To Do's No op…" at bounding box center [582, 300] width 1164 height 600
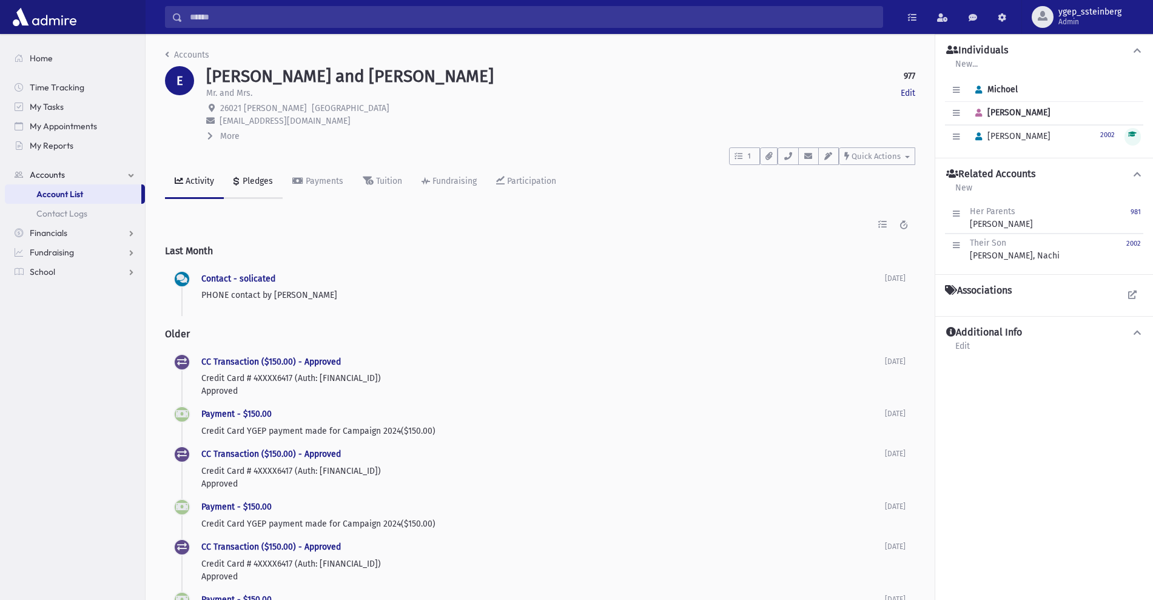
click at [261, 176] on div "Pledges" at bounding box center [256, 181] width 33 height 10
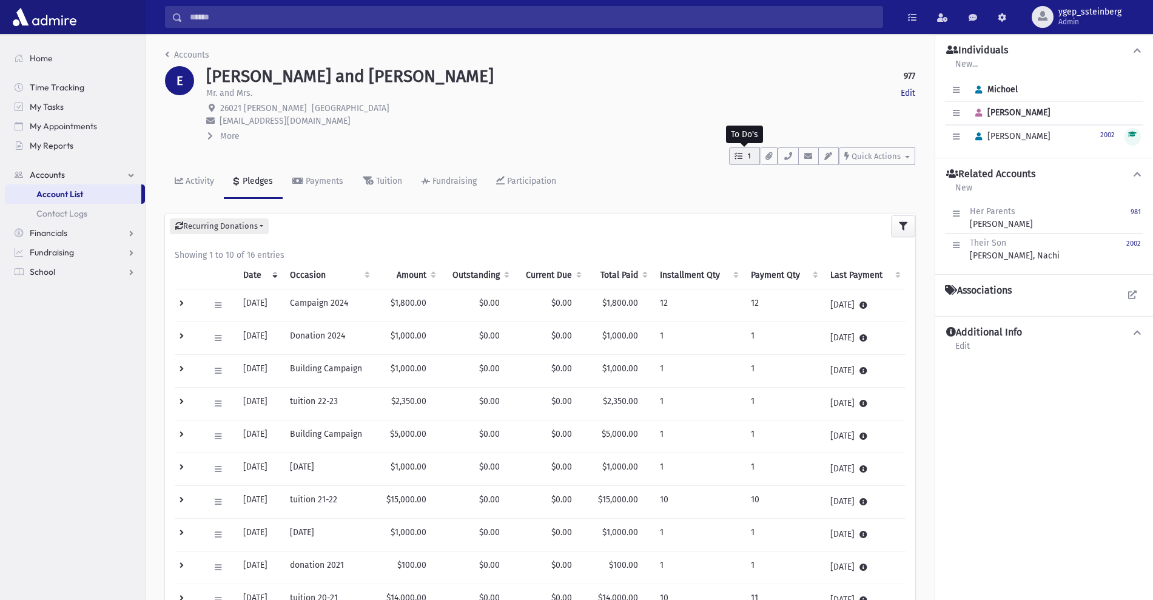
click at [744, 154] on span "1" at bounding box center [749, 156] width 10 height 11
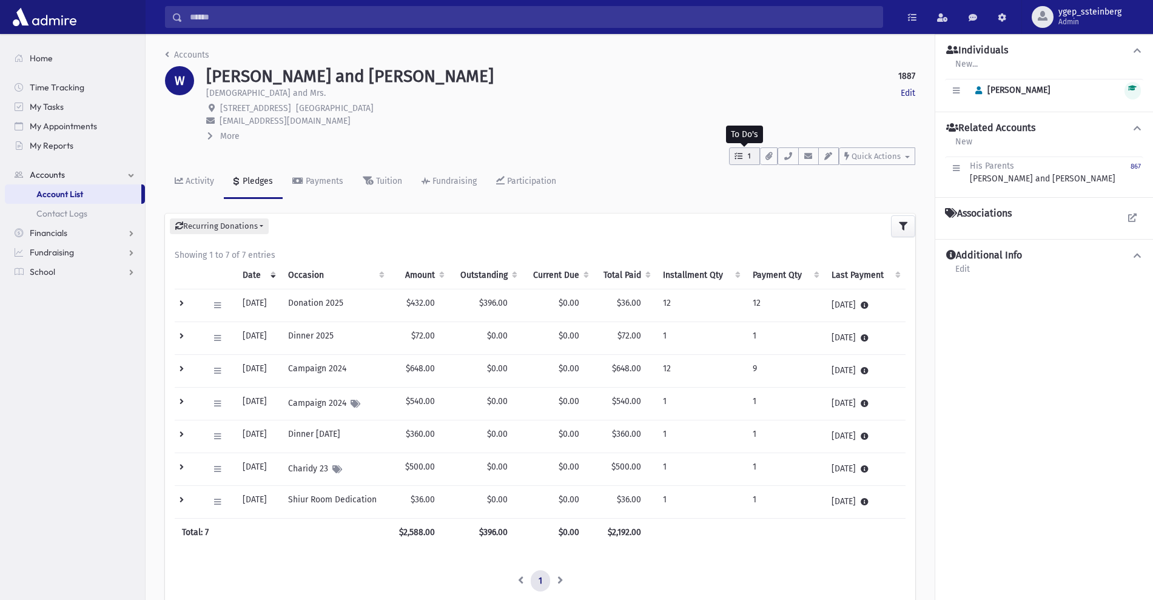
click at [736, 156] on icon "button" at bounding box center [738, 156] width 8 height 8
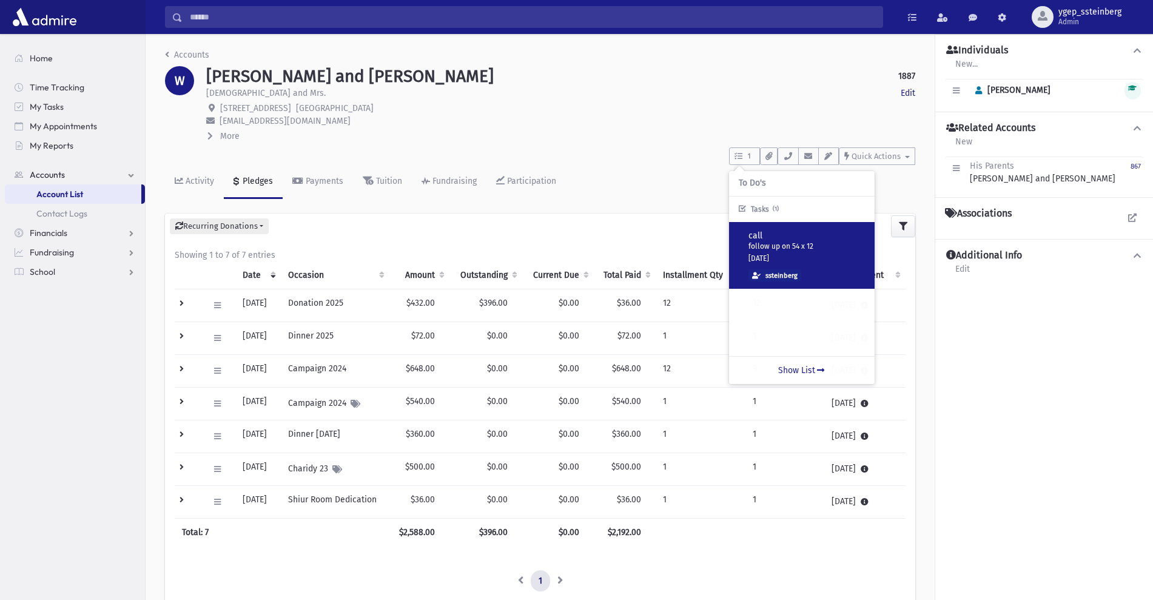
click at [829, 242] on p "follow up on 54 x 12" at bounding box center [806, 247] width 116 height 10
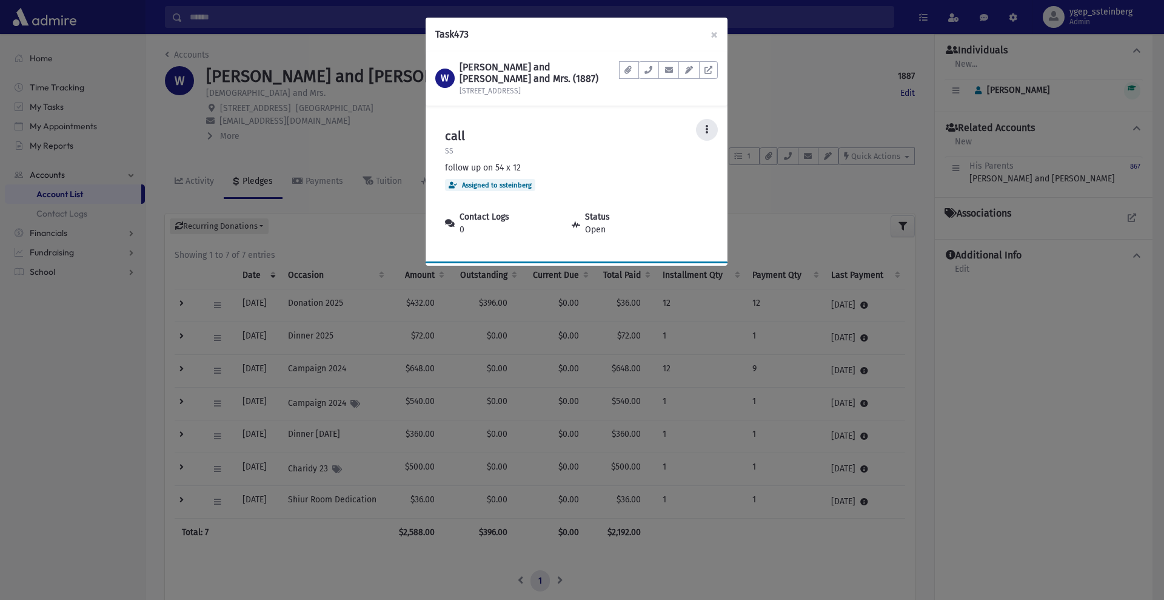
click at [700, 128] on button at bounding box center [707, 130] width 22 height 22
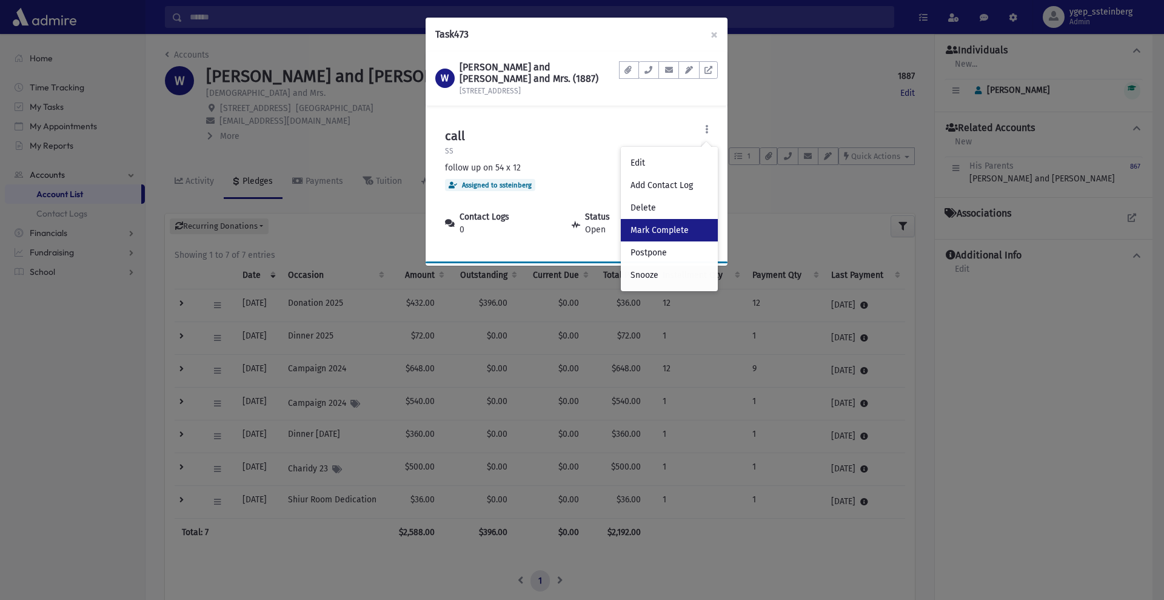
click at [673, 234] on link "Mark Complete" at bounding box center [669, 230] width 97 height 22
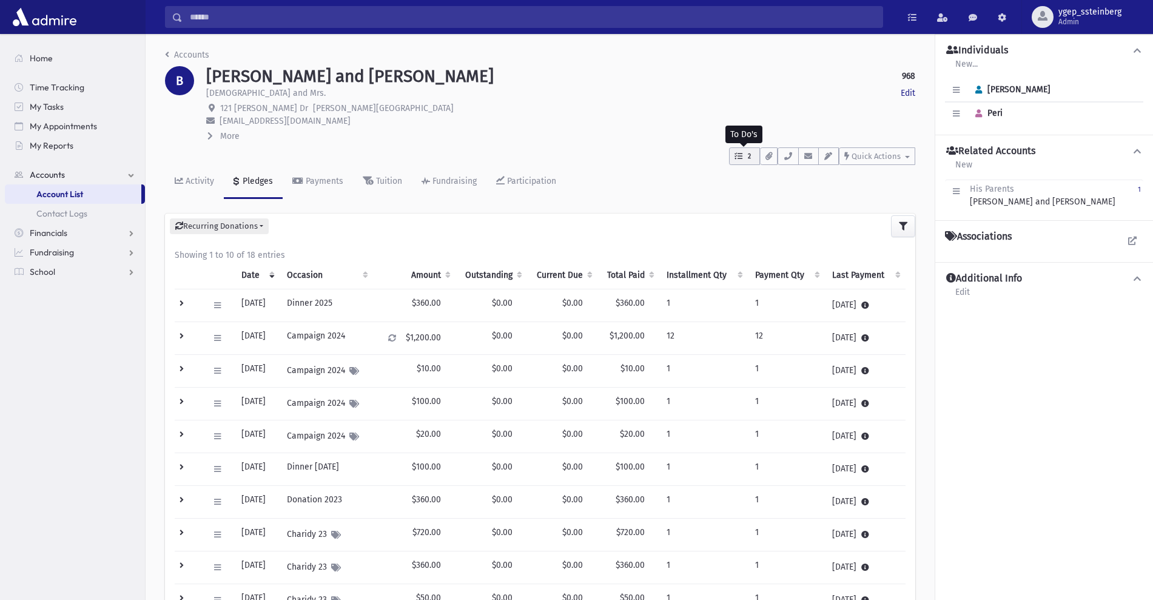
click at [735, 156] on icon "button" at bounding box center [738, 156] width 8 height 8
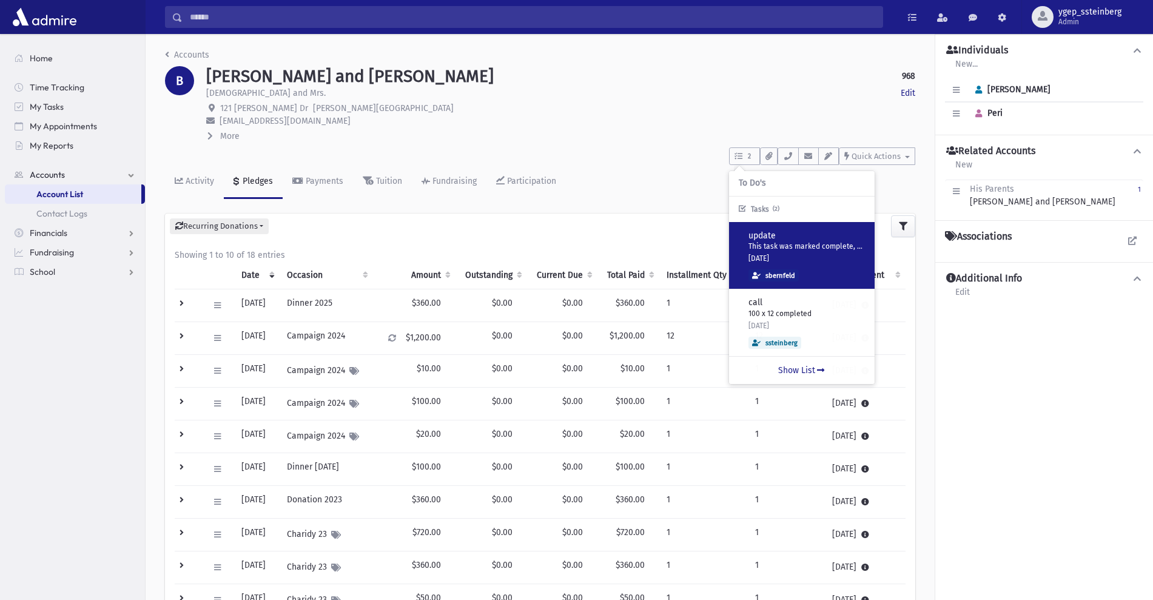
click at [788, 245] on p "This task was marked complete, however please review his account,... please can…" at bounding box center [806, 247] width 116 height 10
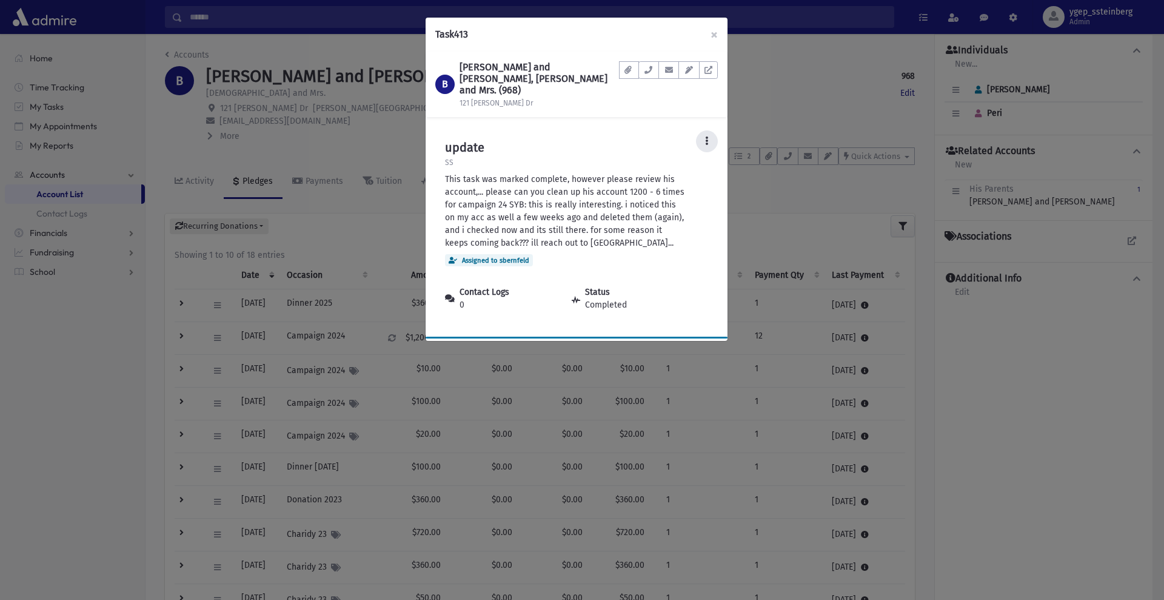
click at [711, 135] on button at bounding box center [707, 141] width 22 height 22
click at [706, 230] on link "Mark Complete" at bounding box center [669, 241] width 97 height 22
click at [745, 156] on div "Task 413 × B BERGER, Shlomo and Peri, Rabbi and Mrs. (968) 121 Susan Dr Documen…" at bounding box center [582, 300] width 1164 height 600
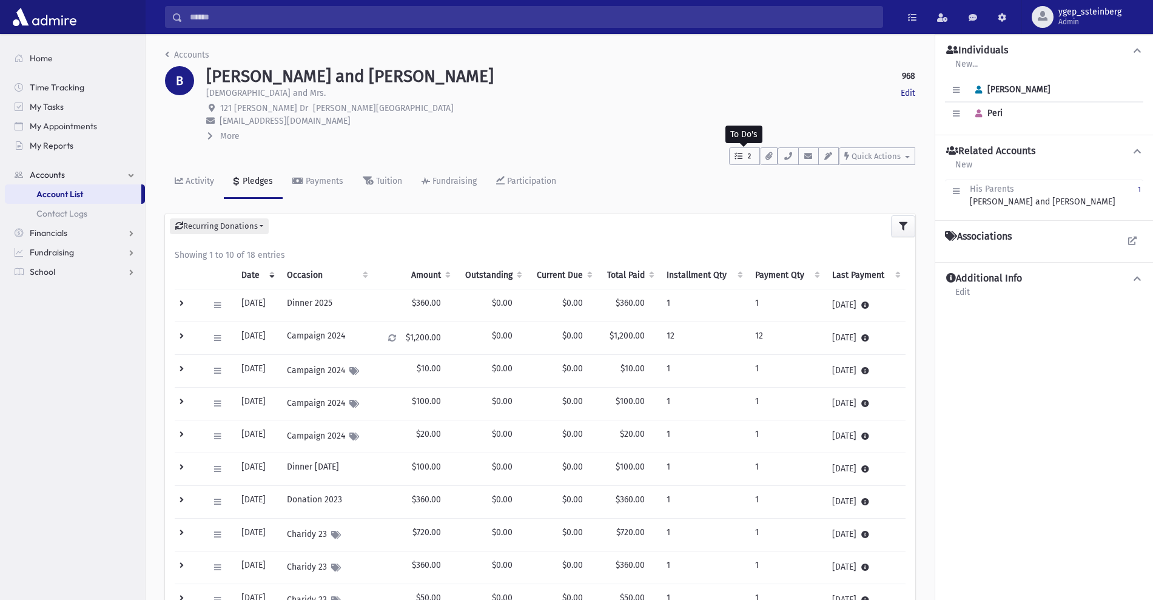
click at [745, 156] on span "2" at bounding box center [749, 156] width 10 height 11
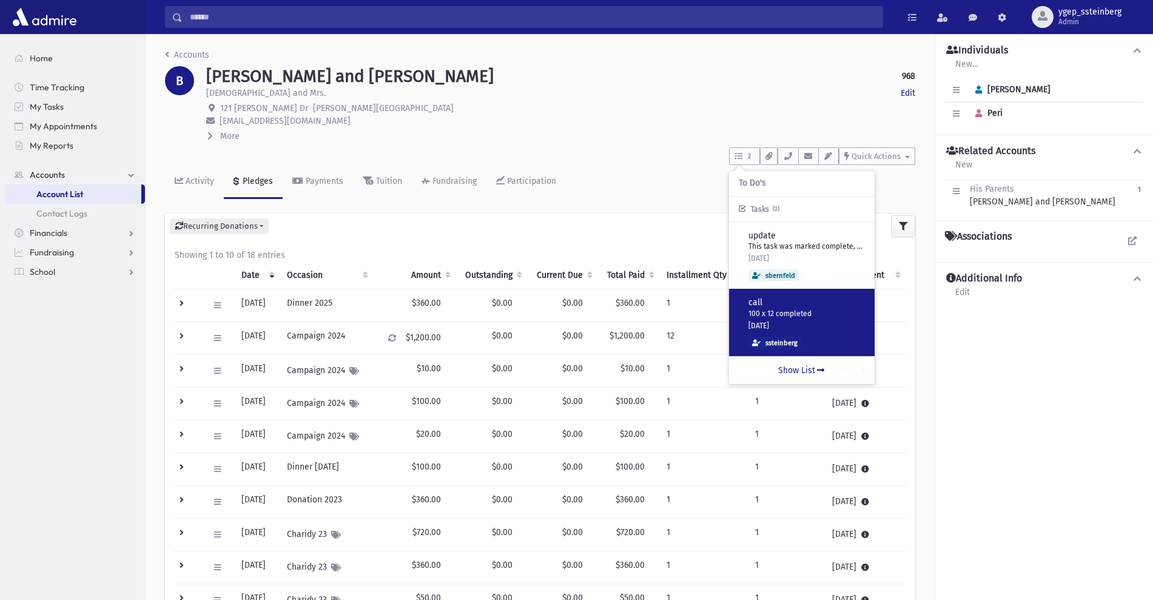
click at [794, 306] on p "call" at bounding box center [806, 303] width 116 height 12
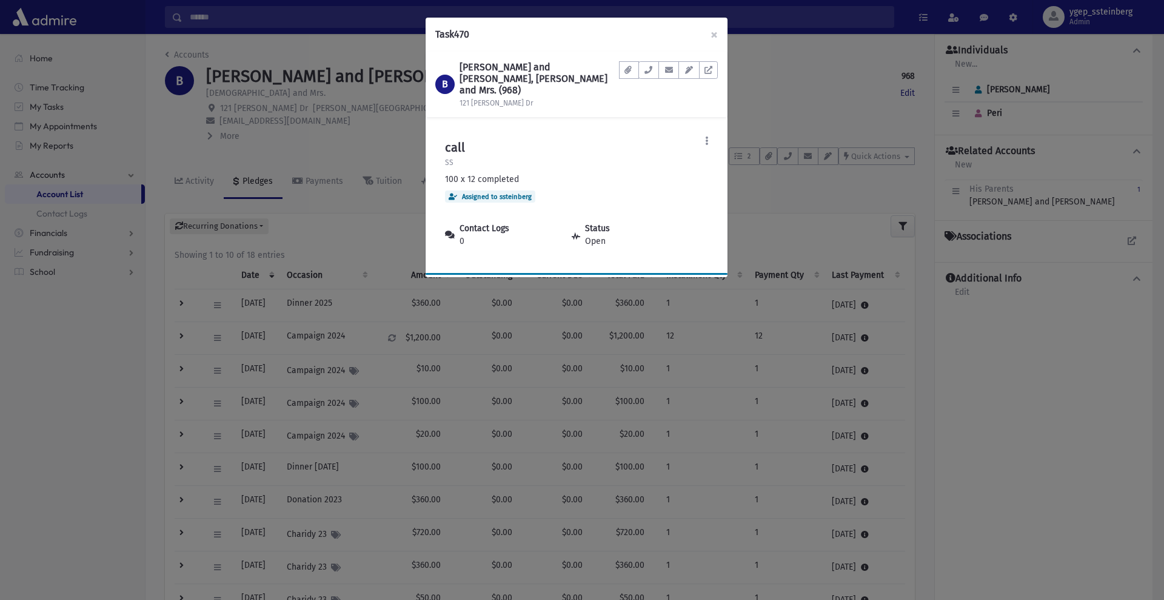
click at [775, 76] on div "Task 470 × B BERGER, Shlomo and Peri, Rabbi and Mrs. (968) 121 Susan Dr Documen…" at bounding box center [582, 300] width 1164 height 600
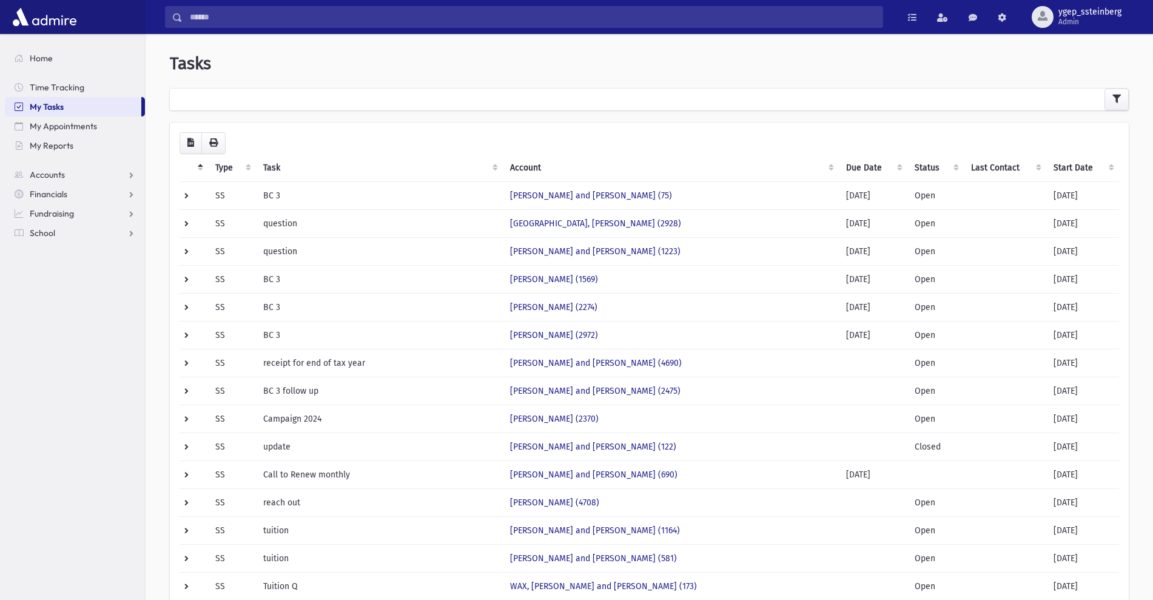
click at [1073, 167] on th "Start Date" at bounding box center [1082, 168] width 73 height 28
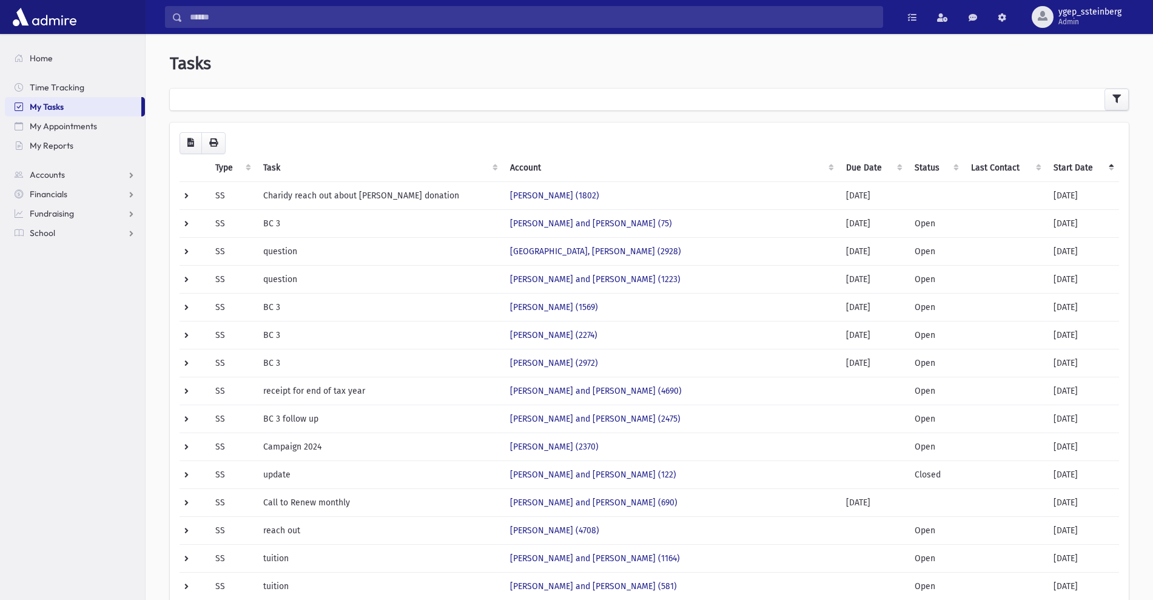
click at [1063, 170] on th "Start Date" at bounding box center [1082, 168] width 73 height 28
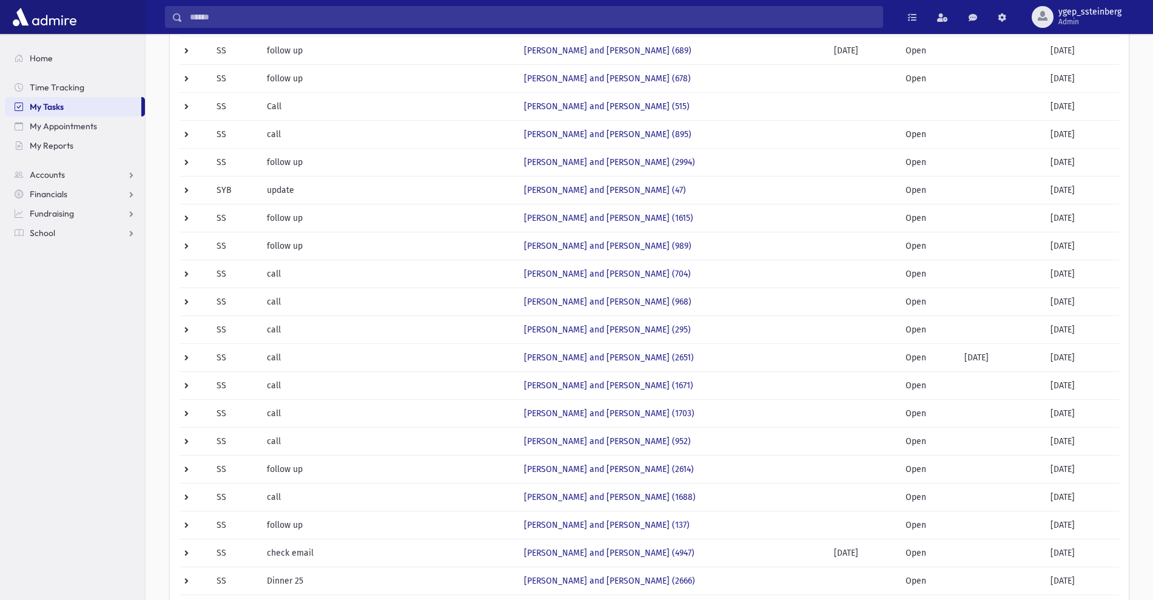
scroll to position [389, 0]
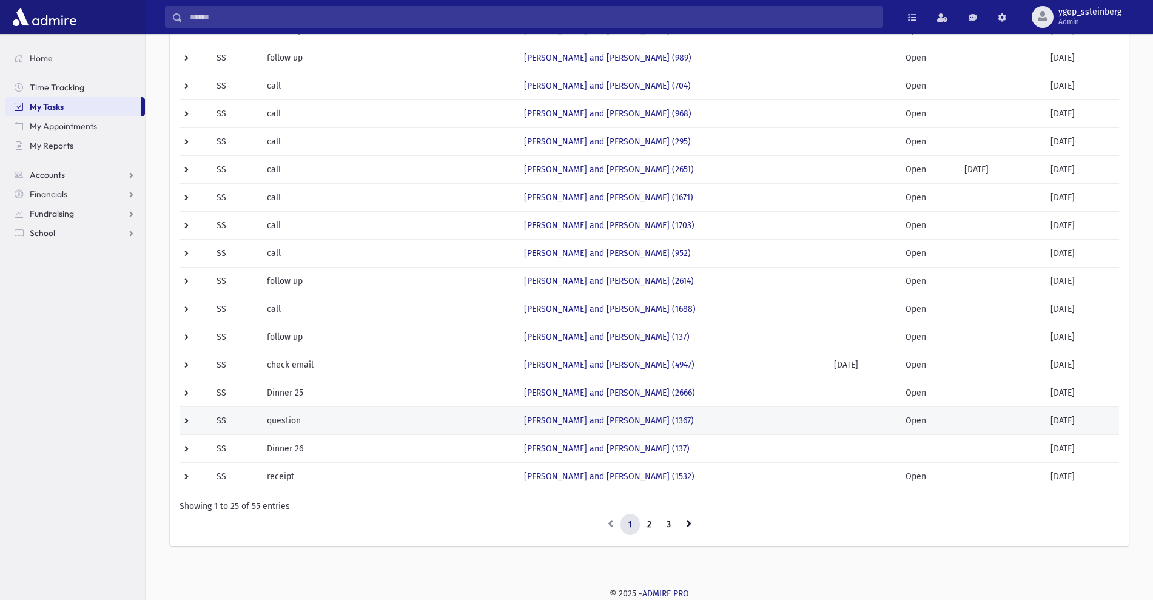
click at [366, 408] on td "question" at bounding box center [387, 420] width 257 height 28
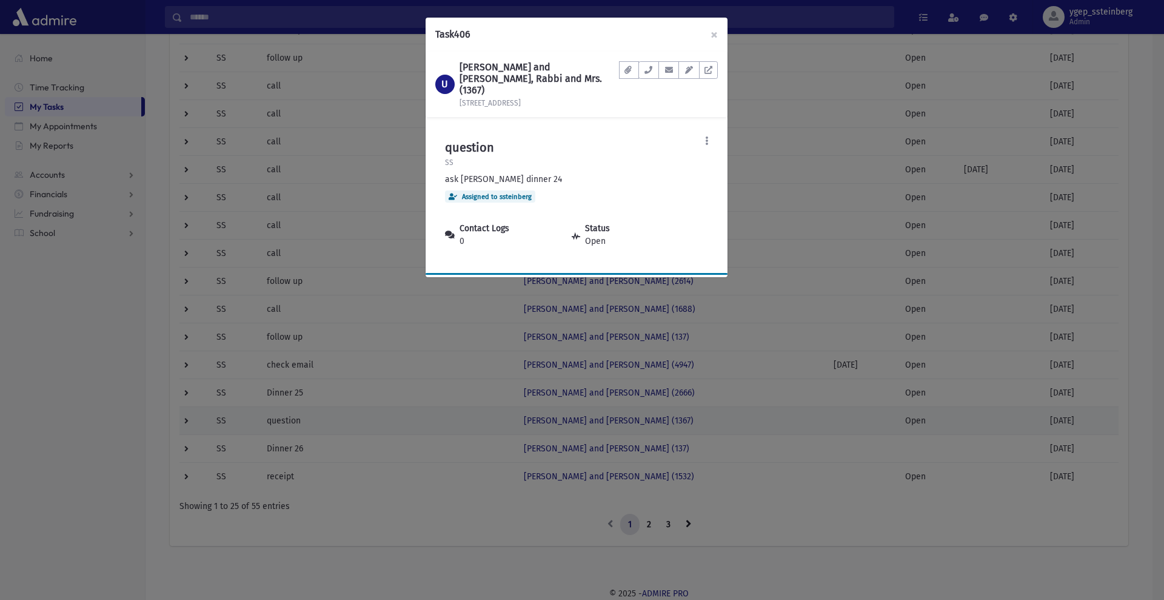
click at [429, 407] on div "Task 406 × U [PERSON_NAME] and [PERSON_NAME], Rabbi and Mrs. (1367) [STREET_ADD…" at bounding box center [582, 300] width 1164 height 600
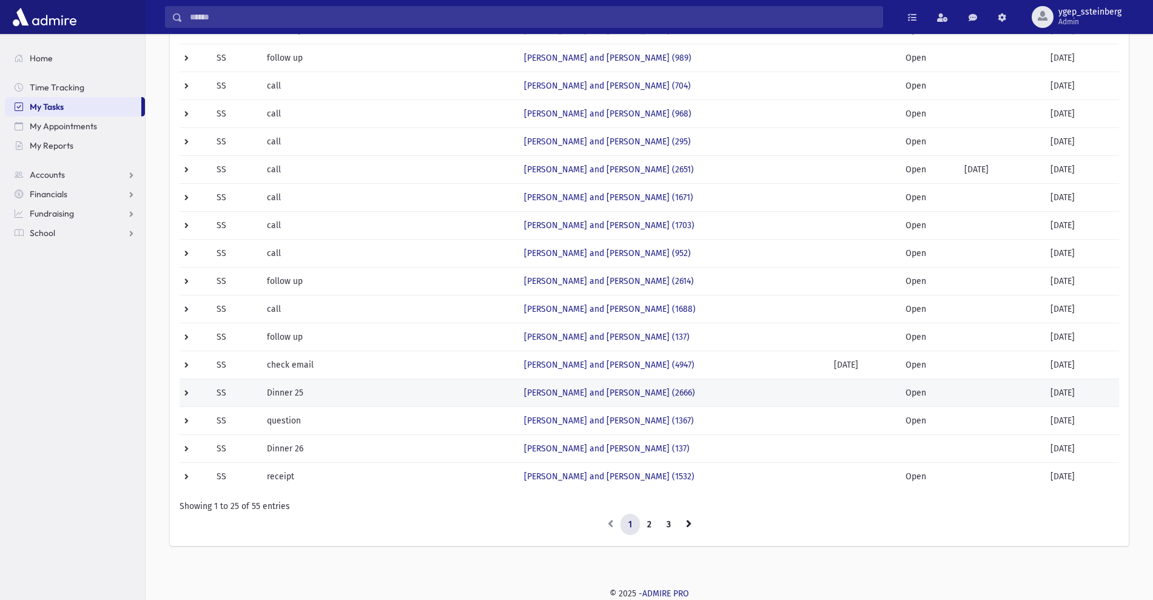
click at [436, 398] on td "Dinner 25" at bounding box center [387, 392] width 257 height 28
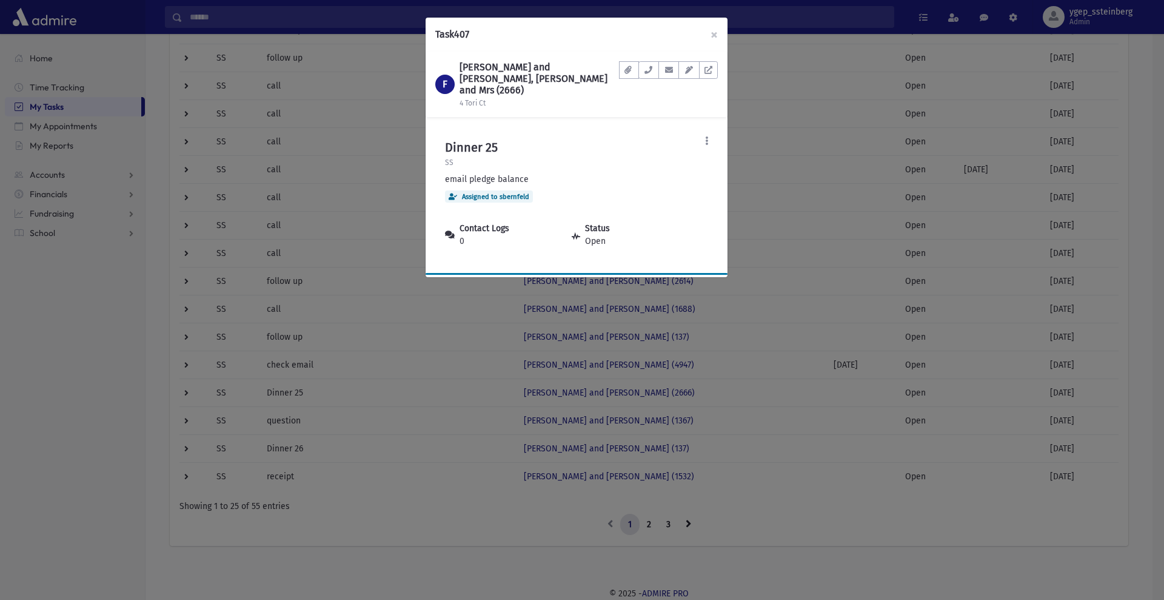
click at [720, 92] on header "F FRIEDMAN, Eli and Sara, Rabbi and Mrs (2666) 4 Tori Ct Documents No documents…" at bounding box center [577, 84] width 302 height 65
click at [704, 72] on icon at bounding box center [708, 70] width 8 height 8
click at [400, 158] on div "Task 407 × F FRIEDMAN, Eli and Sara, Rabbi and Mrs (2666) 4 Tori Ct Documents N…" at bounding box center [582, 300] width 1164 height 600
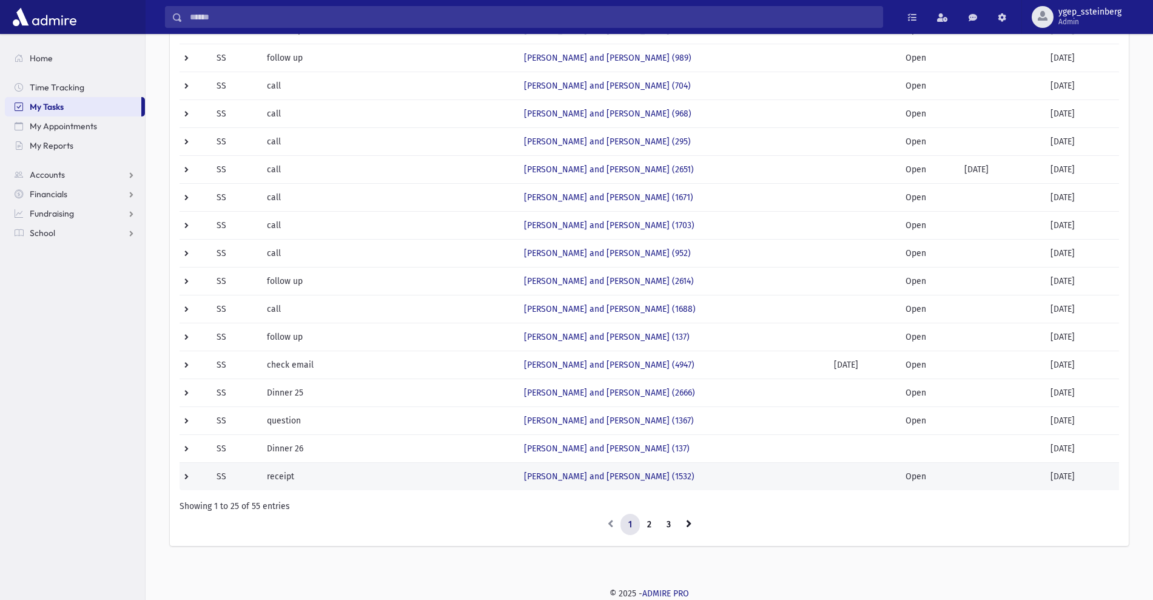
click at [435, 472] on td "receipt" at bounding box center [387, 476] width 257 height 28
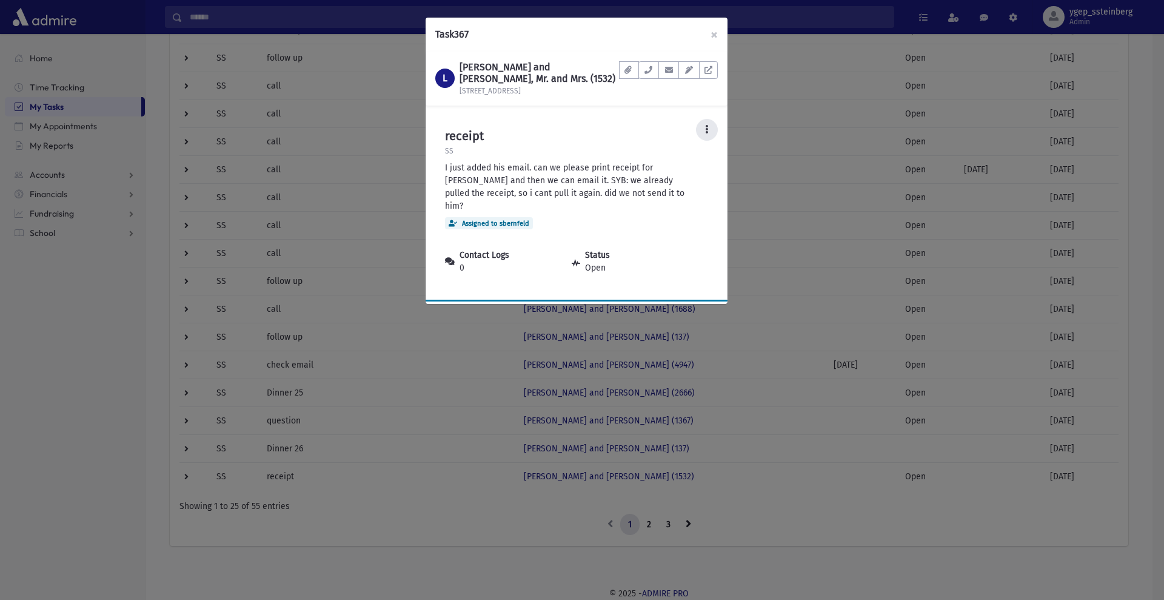
click at [707, 129] on icon at bounding box center [706, 129] width 3 height 8
click at [675, 232] on link "Mark Complete" at bounding box center [669, 230] width 97 height 22
click at [689, 523] on div "Task 367 × L LANDES, Joshua and Bryna, Mr. and Mrs. (1532) 740 West 232nd Stree…" at bounding box center [582, 300] width 1164 height 600
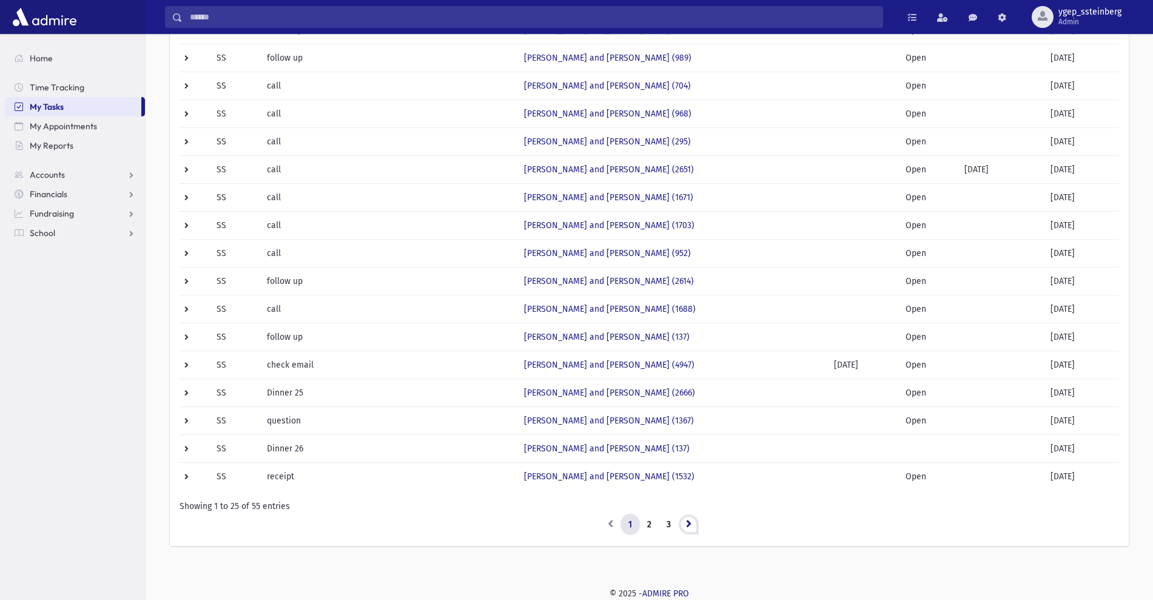
click at [689, 523] on icon at bounding box center [688, 523] width 5 height 8
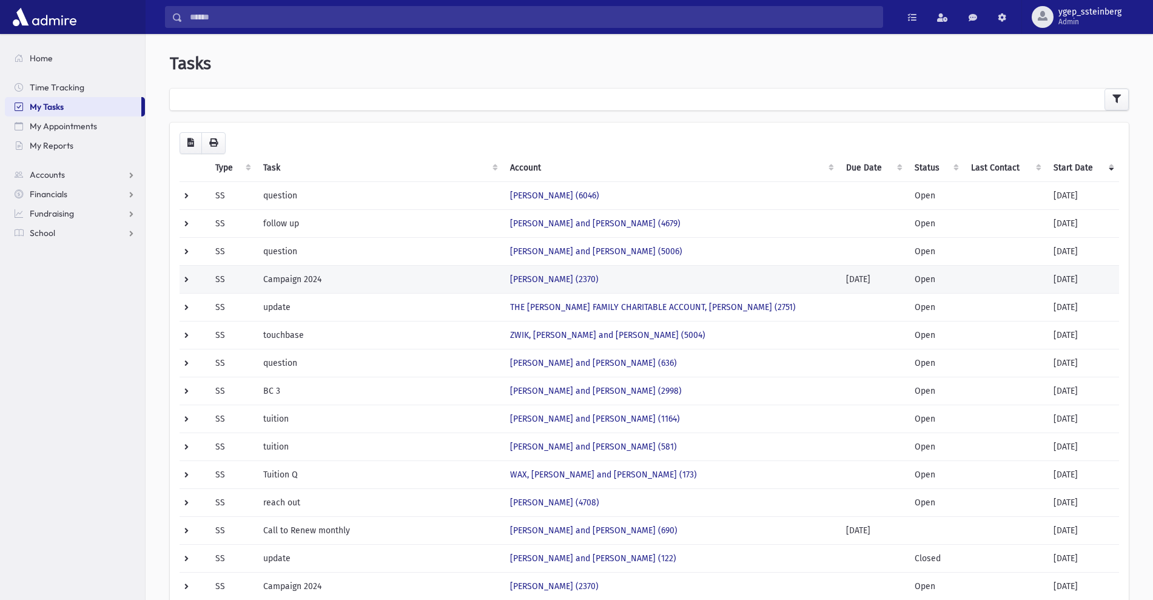
click at [407, 273] on td "Campaign 2024" at bounding box center [379, 279] width 246 height 28
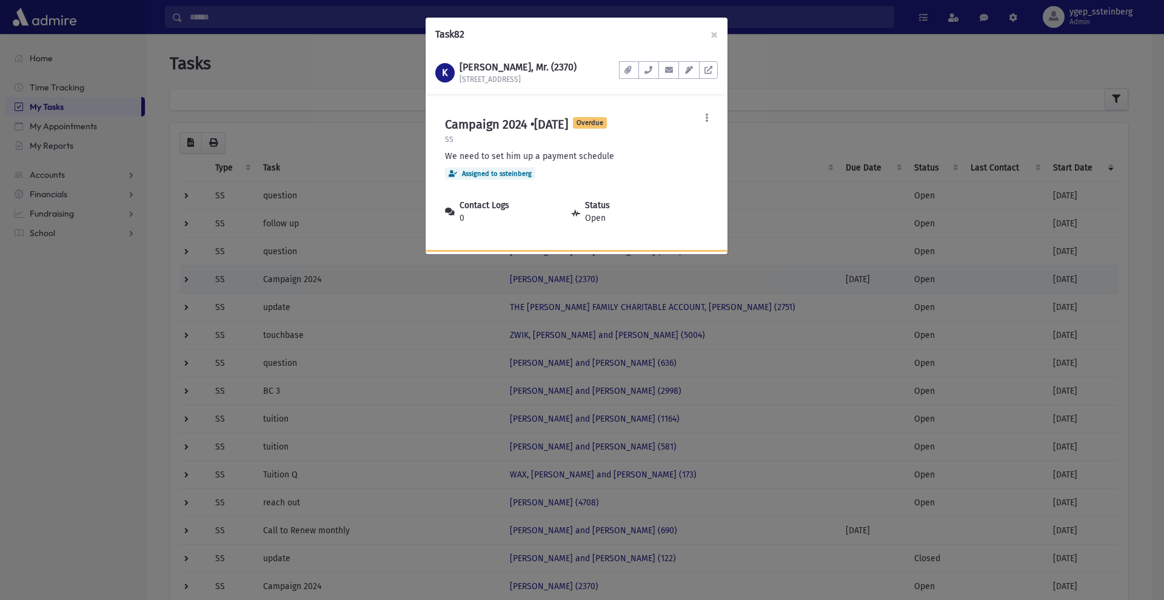
click at [407, 273] on div "Task 82 × K KLEIN, Manny, Mr. (2370) 492C Cedar Lane Ste 310 Documents No docum…" at bounding box center [582, 300] width 1164 height 600
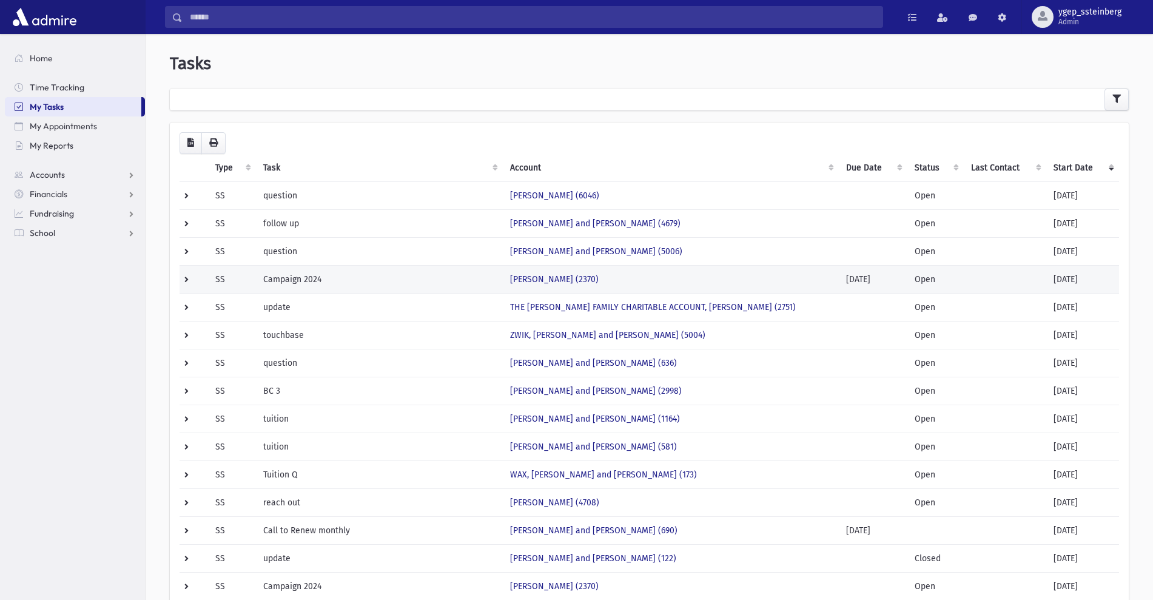
click at [407, 273] on td "Campaign 2024" at bounding box center [379, 279] width 246 height 28
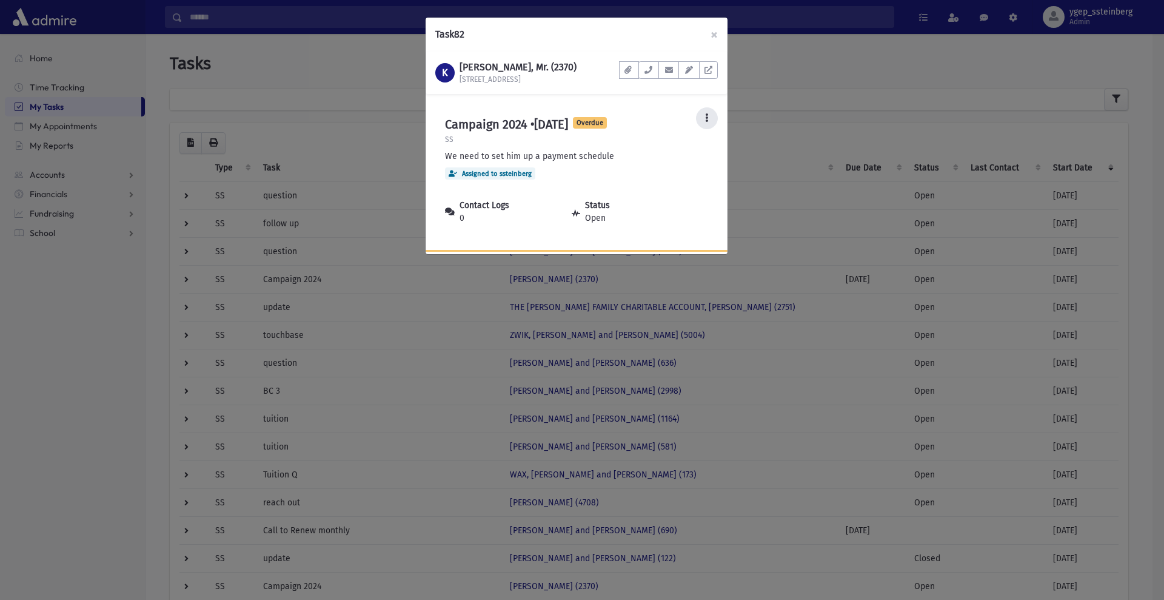
click at [705, 117] on icon at bounding box center [706, 117] width 3 height 8
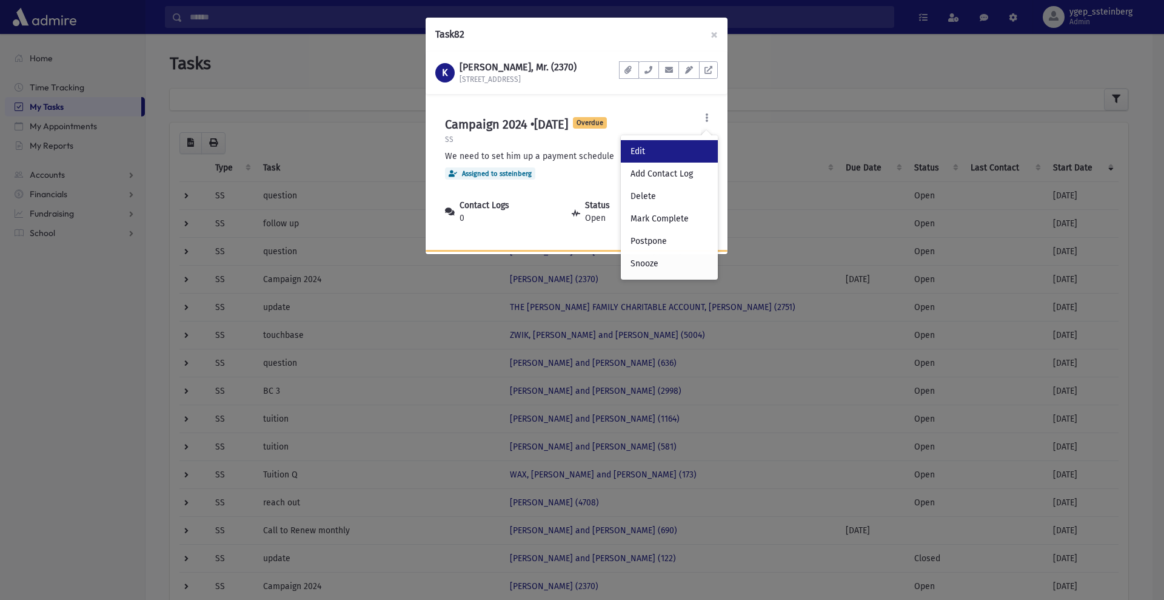
click at [658, 151] on link "Edit" at bounding box center [669, 151] width 97 height 22
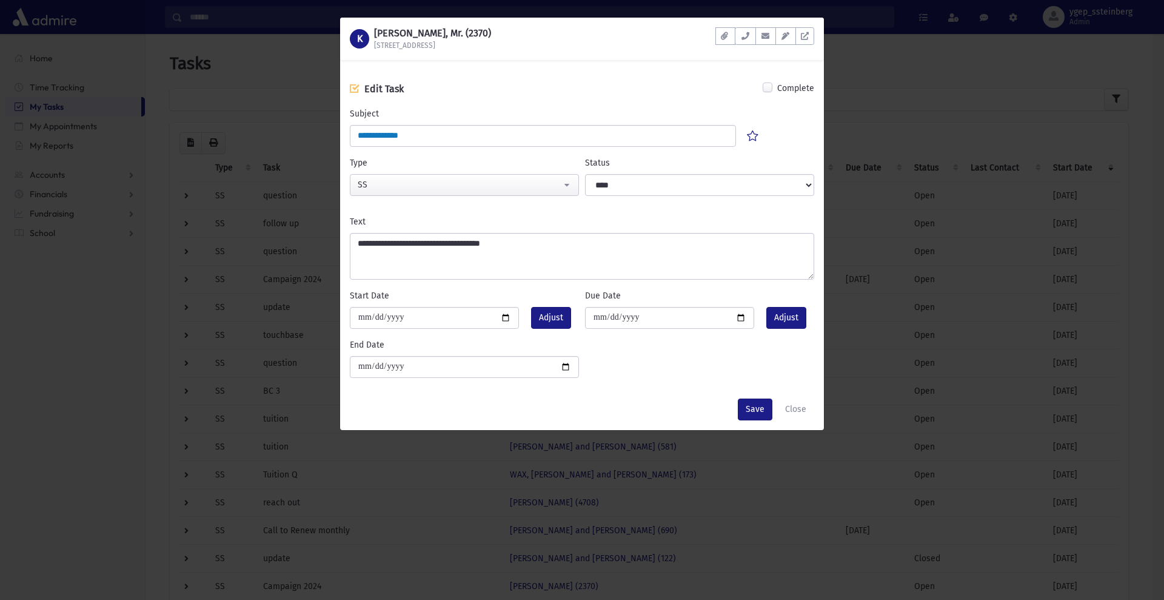
click at [777, 85] on label "Complete" at bounding box center [795, 89] width 37 height 15
click at [753, 407] on button "Save" at bounding box center [755, 409] width 35 height 22
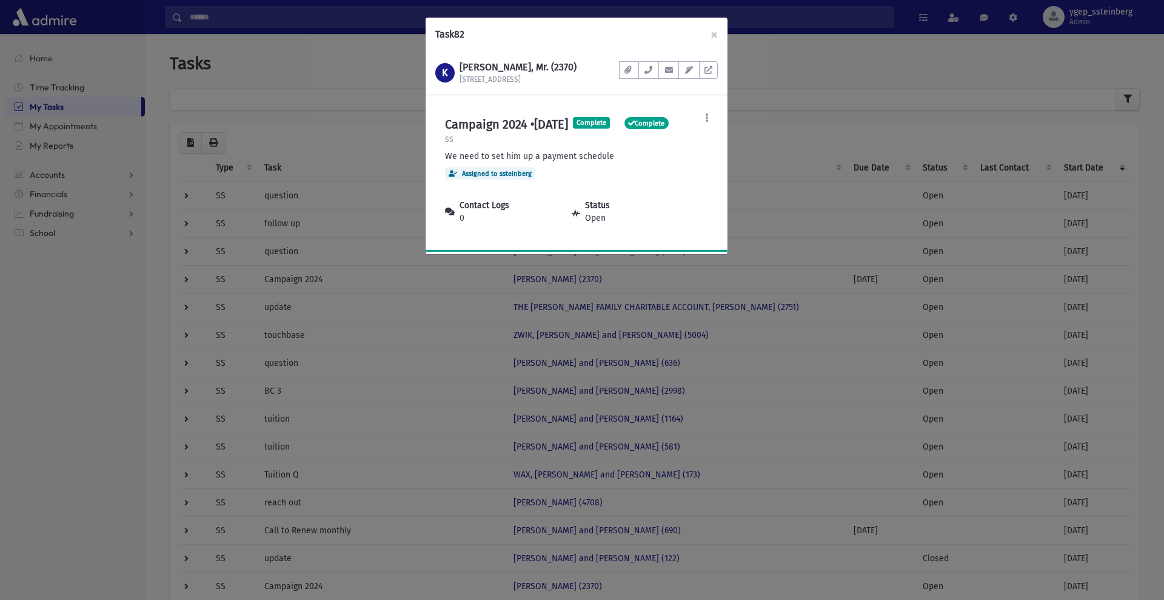
click at [464, 540] on div "Task 82 × K KLEIN, Manny, Mr. (2370) 492C Cedar Lane Ste 310 Documents No docum…" at bounding box center [582, 300] width 1164 height 600
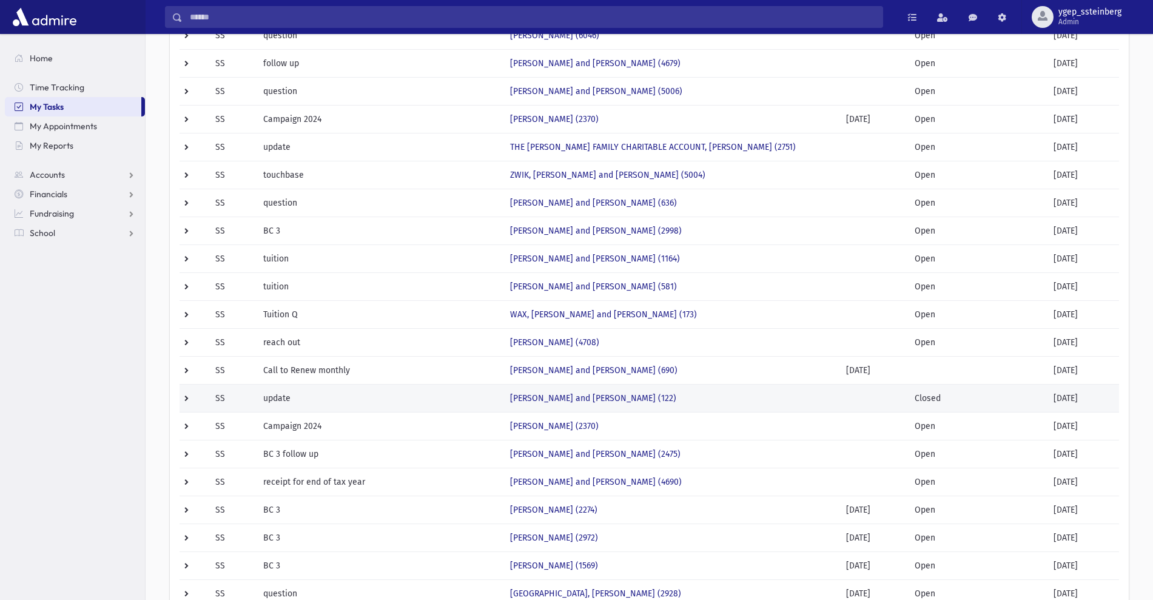
scroll to position [166, 0]
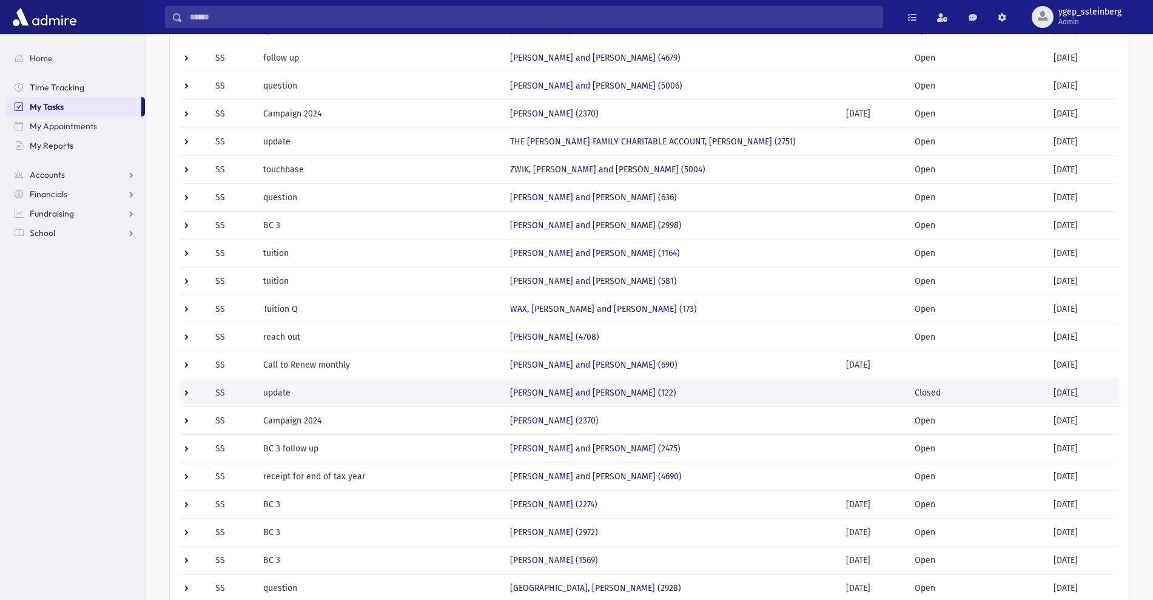
click at [463, 390] on td "update" at bounding box center [379, 392] width 246 height 28
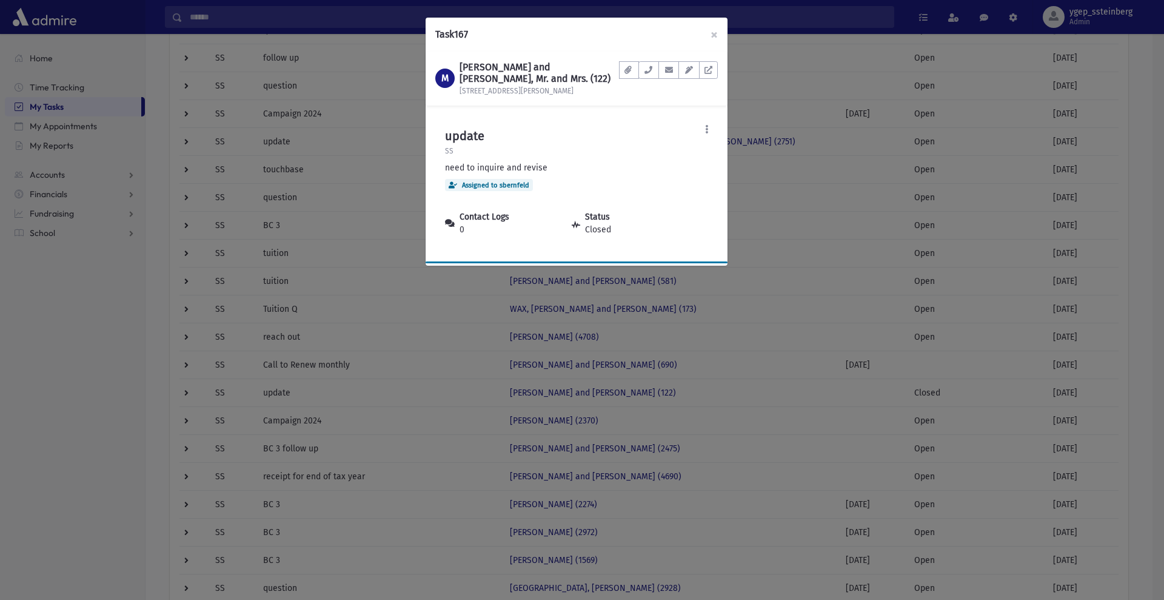
click at [460, 407] on div "Task 167 × M MARX, Menachem and Gila, Mr. and Mrs. (122) 142 Sutton Pl South Do…" at bounding box center [582, 300] width 1164 height 600
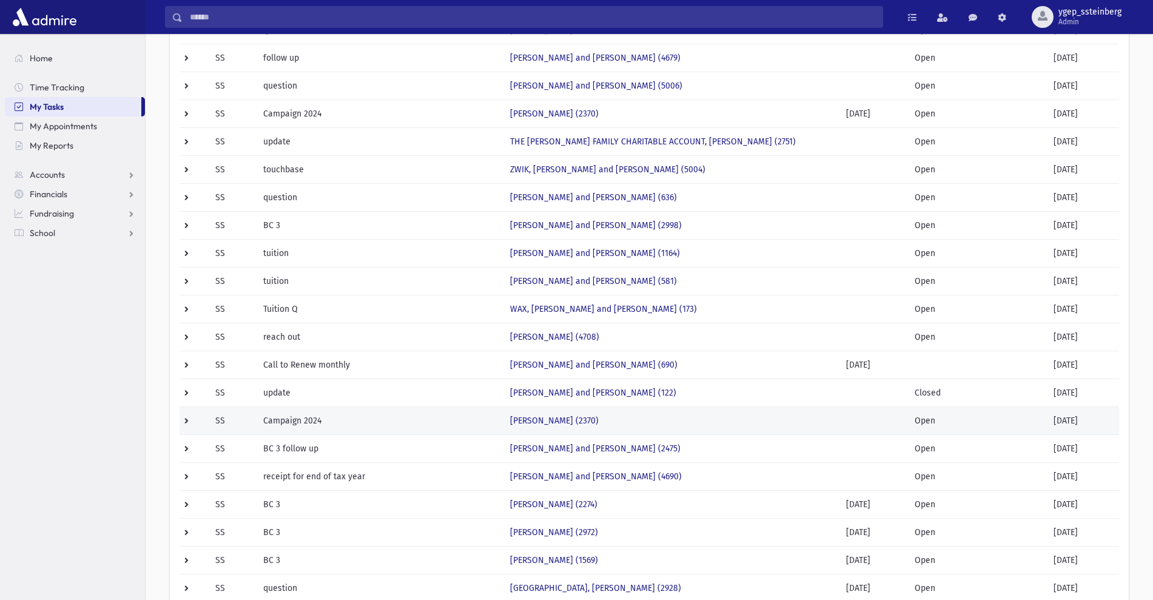
click at [460, 409] on td "Campaign 2024" at bounding box center [379, 420] width 246 height 28
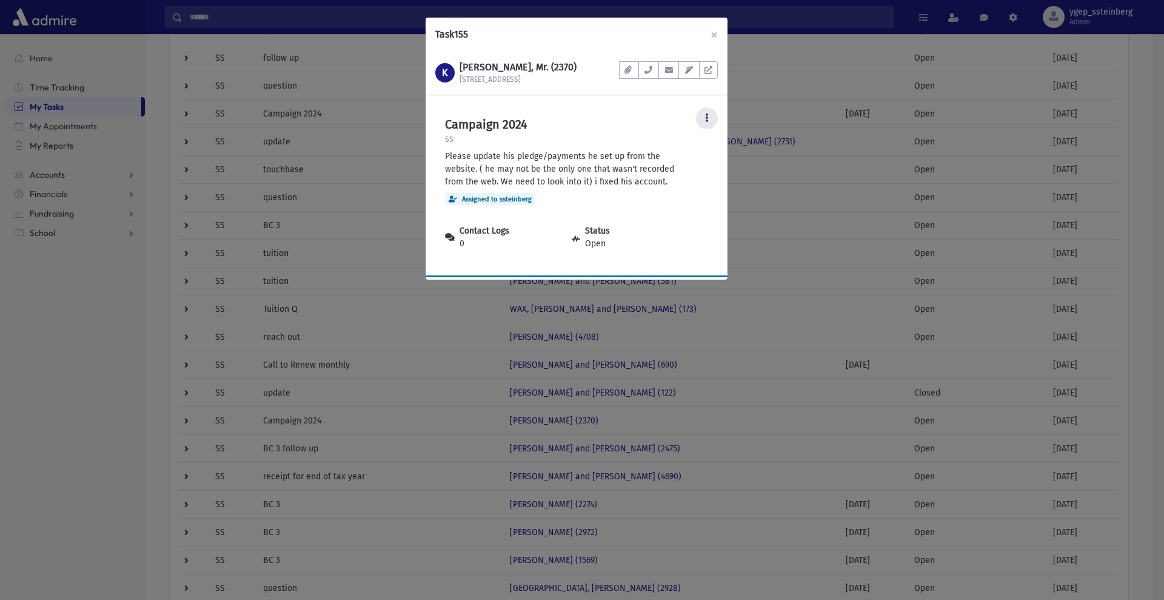
click at [707, 115] on icon at bounding box center [706, 117] width 3 height 8
click at [665, 216] on link "Mark Complete" at bounding box center [669, 218] width 97 height 22
click at [717, 32] on button "×" at bounding box center [714, 35] width 27 height 34
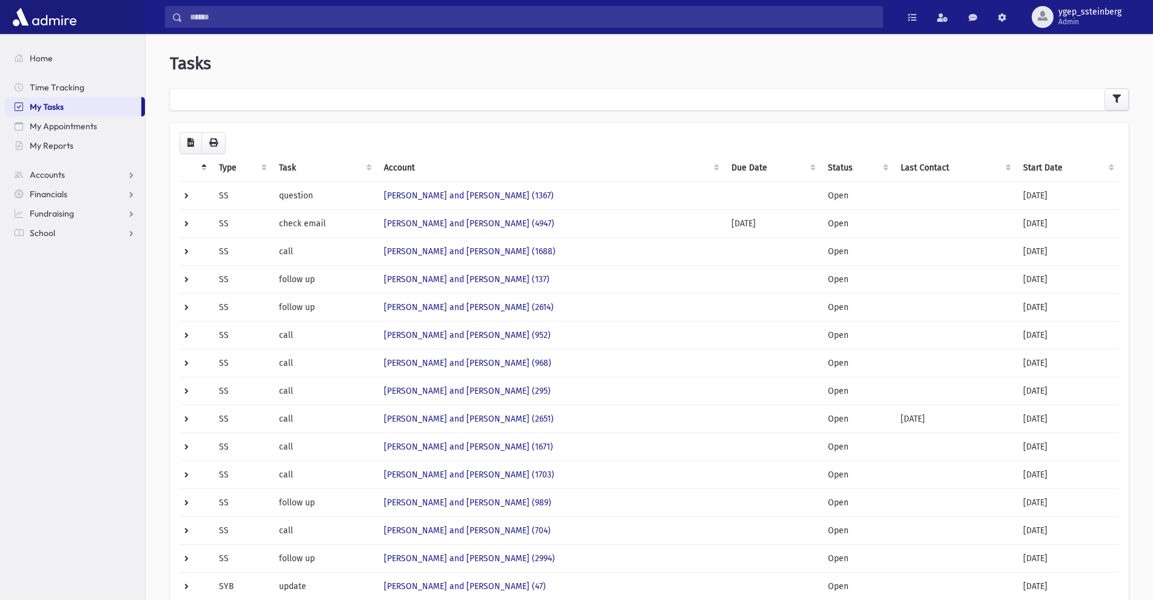
click at [1039, 175] on th "Start Date" at bounding box center [1067, 168] width 103 height 28
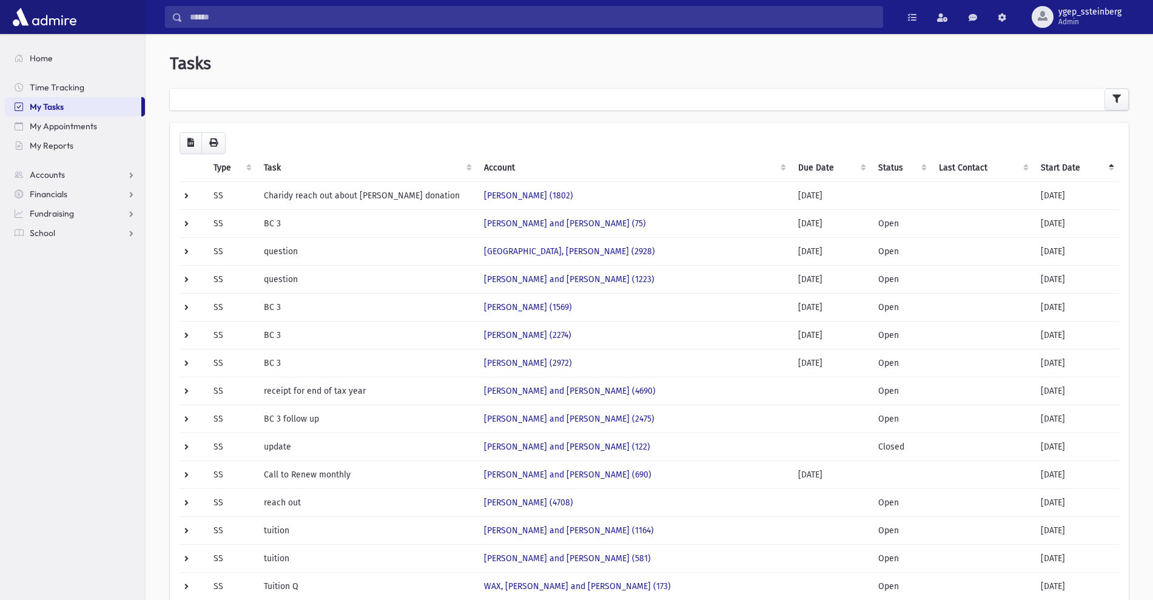
click at [1062, 167] on th "Start Date" at bounding box center [1075, 168] width 85 height 28
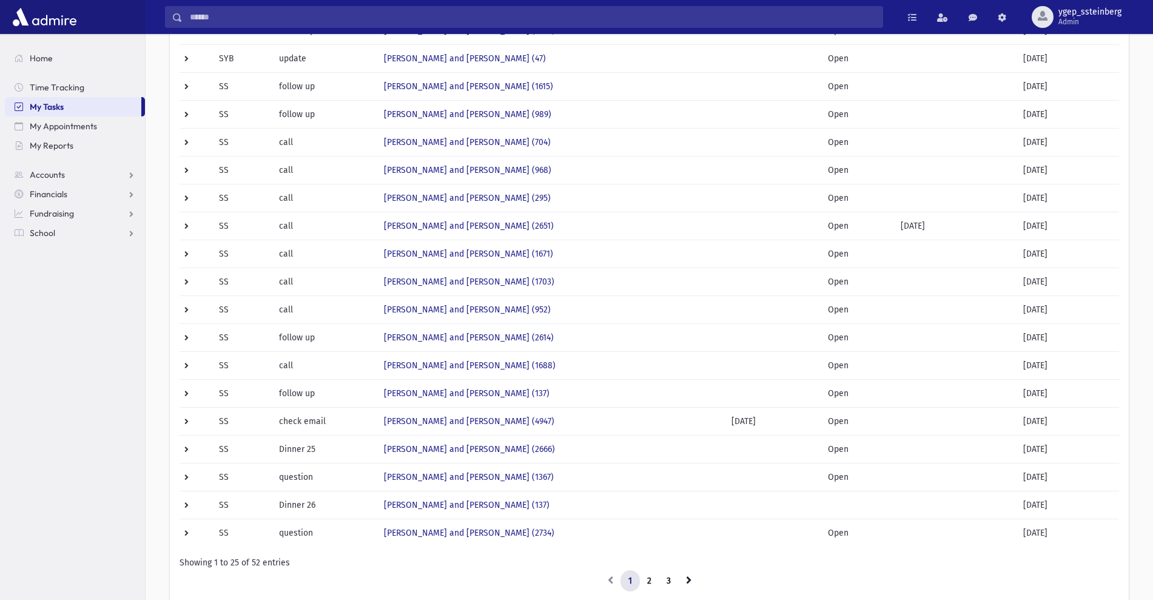
scroll to position [389, 0]
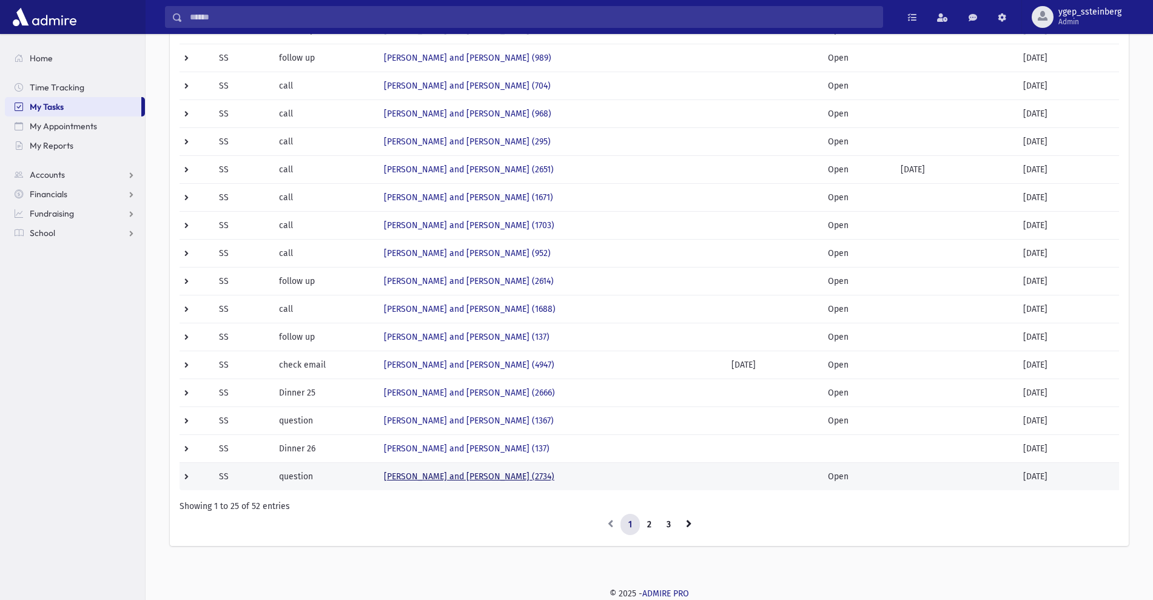
click at [501, 479] on link "WEISS, Barry and Susana (2734)" at bounding box center [469, 476] width 170 height 10
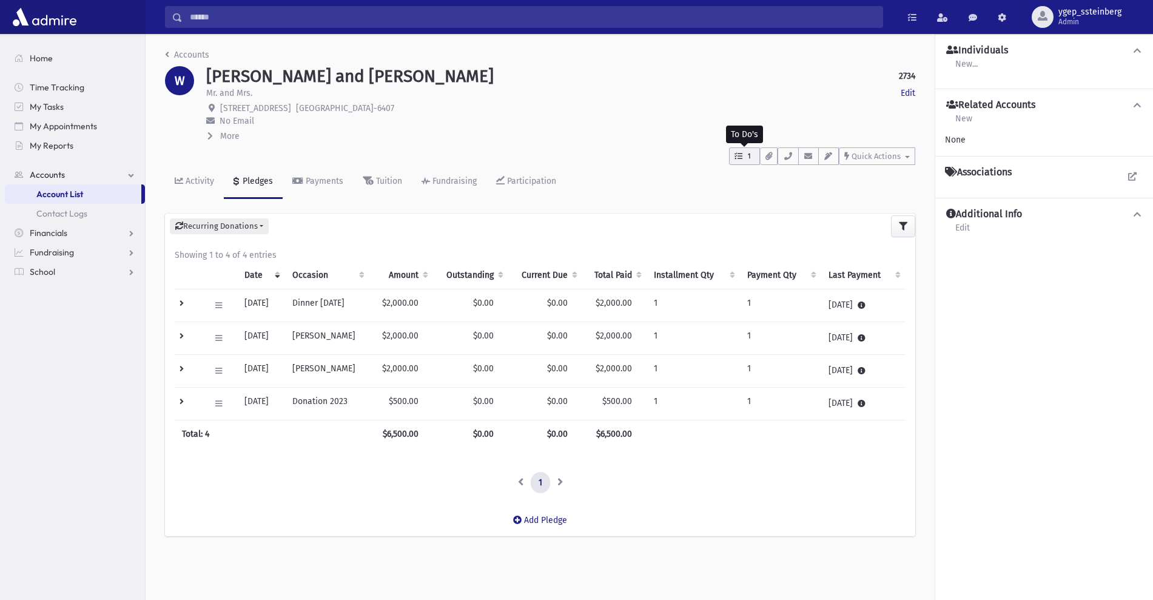
click at [746, 162] on button "1" at bounding box center [744, 156] width 31 height 18
click at [1131, 173] on icon at bounding box center [1132, 176] width 8 height 8
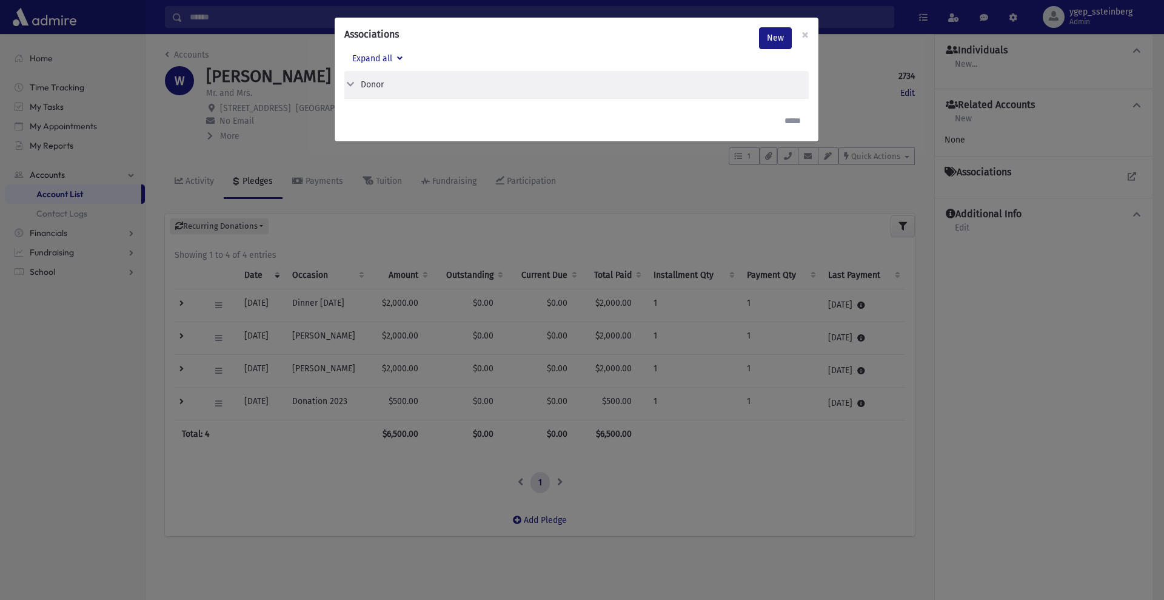
click at [313, 151] on div "Associations New × Expand all Donor Edit Delete Donor" at bounding box center [582, 300] width 1164 height 600
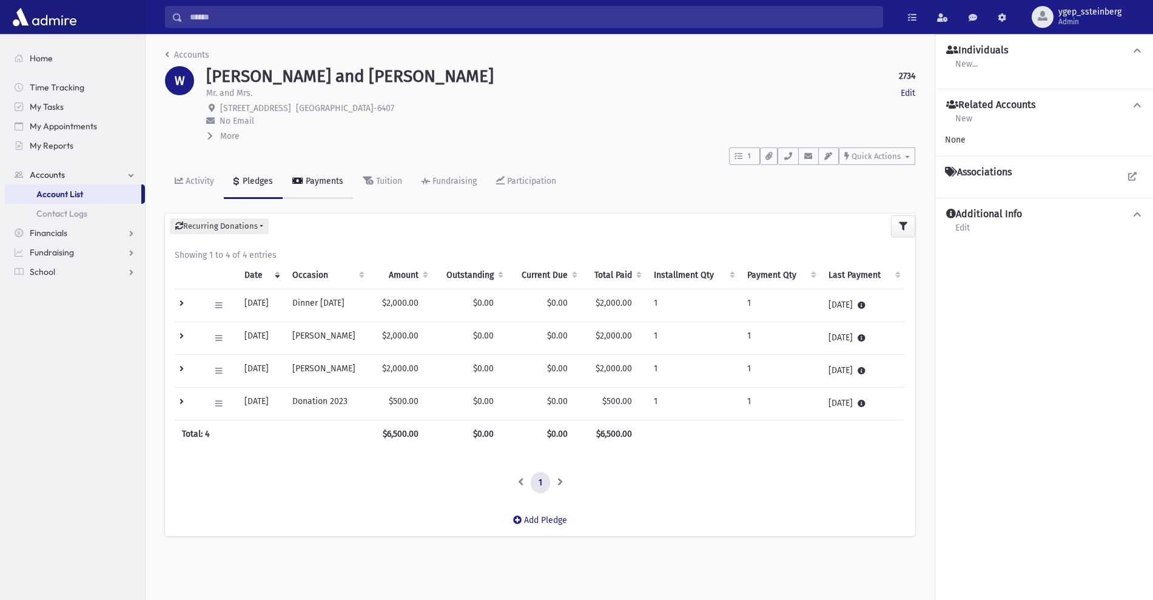
click at [304, 177] on div "Payments" at bounding box center [323, 181] width 40 height 10
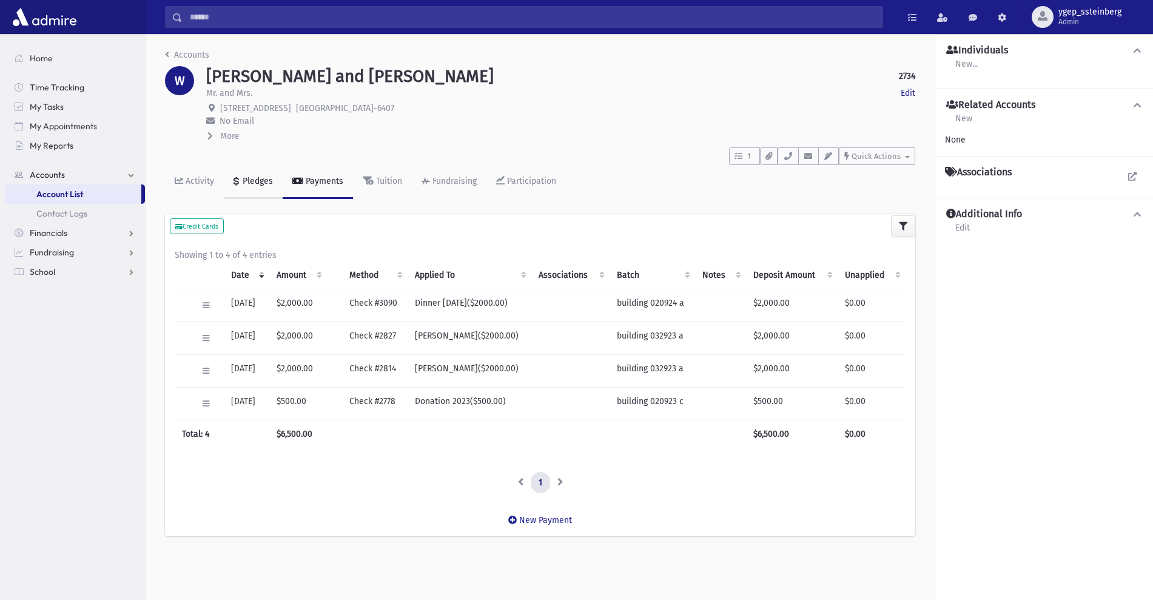
click at [257, 176] on div "Pledges" at bounding box center [256, 181] width 33 height 10
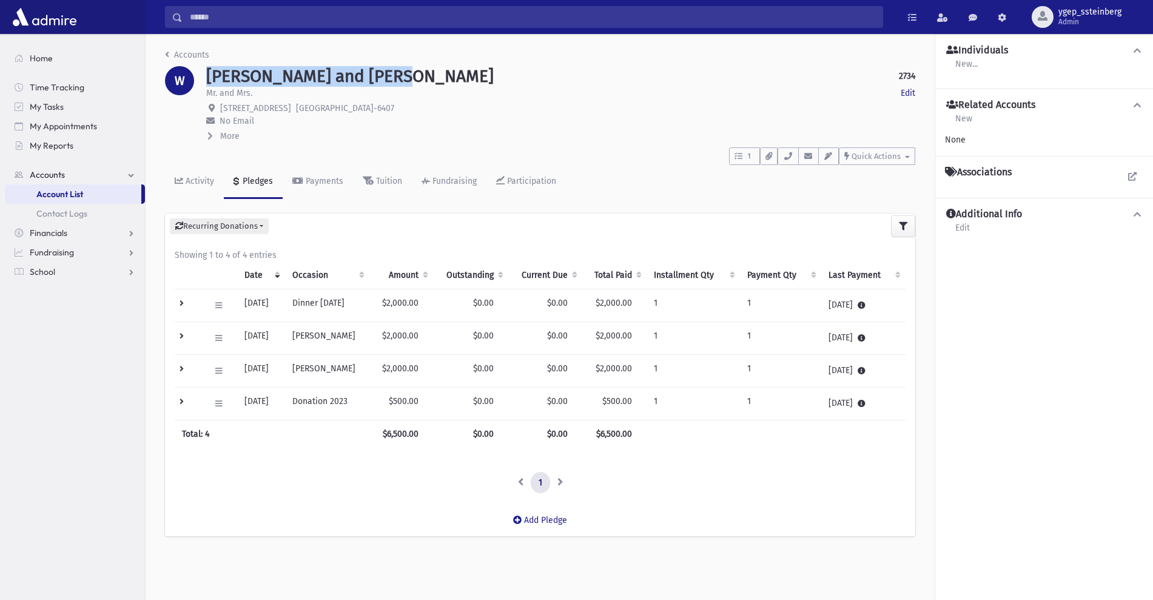
drag, startPoint x: 400, startPoint y: 81, endPoint x: 207, endPoint y: 70, distance: 193.1
click at [207, 70] on div "[PERSON_NAME] and [PERSON_NAME] 2734 Edit" at bounding box center [560, 76] width 709 height 21
copy h1 "[PERSON_NAME] and [PERSON_NAME]"
click at [420, 76] on div "[PERSON_NAME] and [PERSON_NAME] 2734 Edit" at bounding box center [560, 76] width 709 height 21
click at [785, 164] on button "button" at bounding box center [787, 156] width 21 height 18
